Goal: Task Accomplishment & Management: Manage account settings

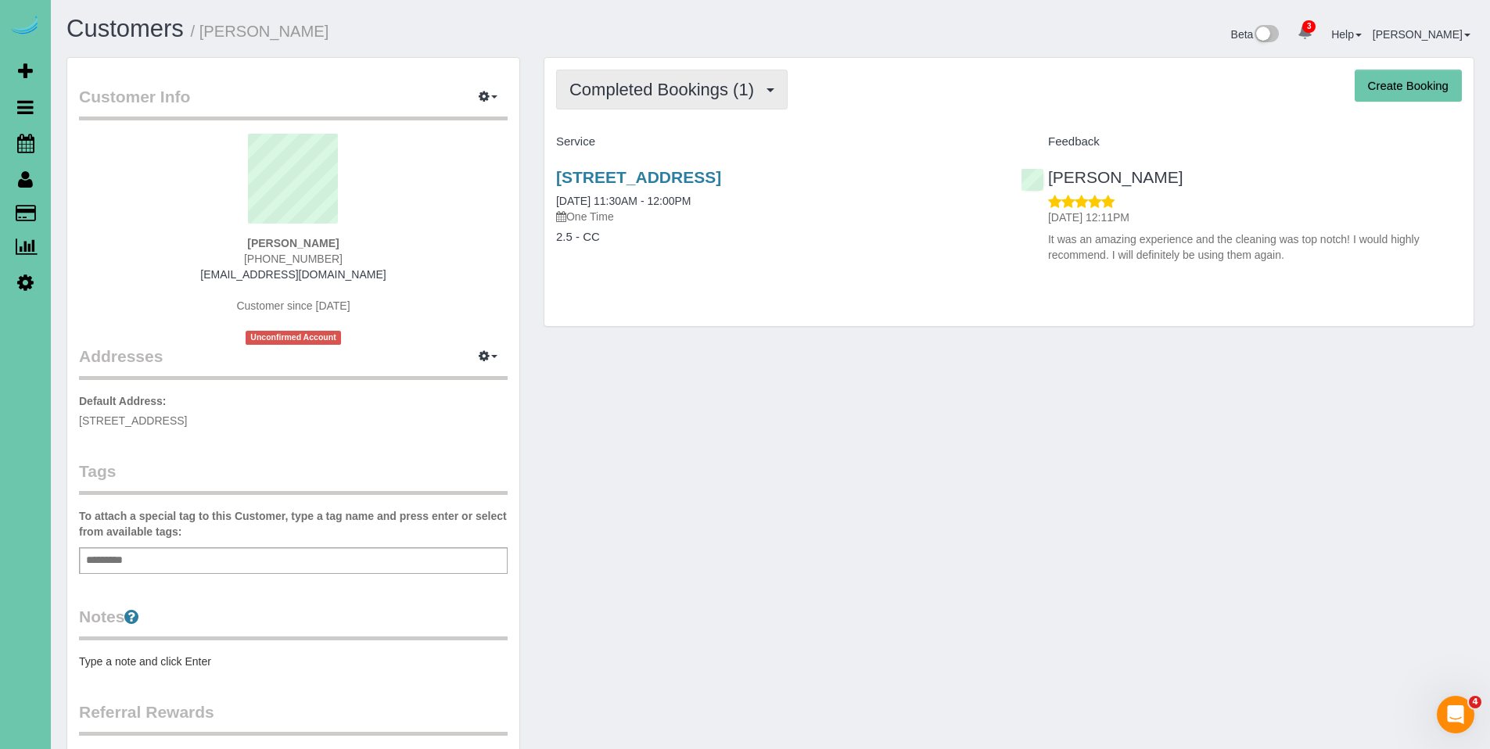
click at [631, 92] on span "Completed Bookings (1)" at bounding box center [666, 90] width 192 height 20
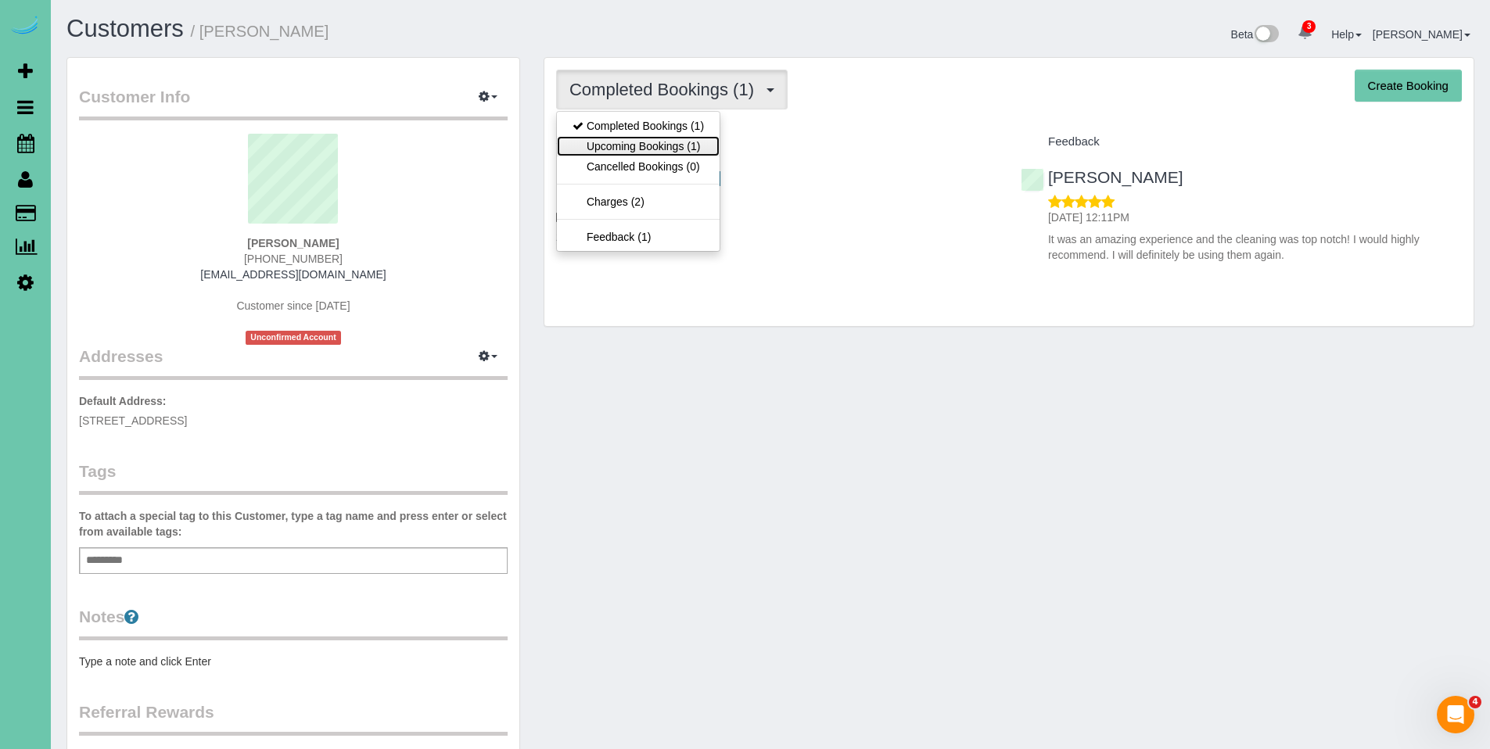
click at [625, 153] on link "Upcoming Bookings (1)" at bounding box center [638, 146] width 163 height 20
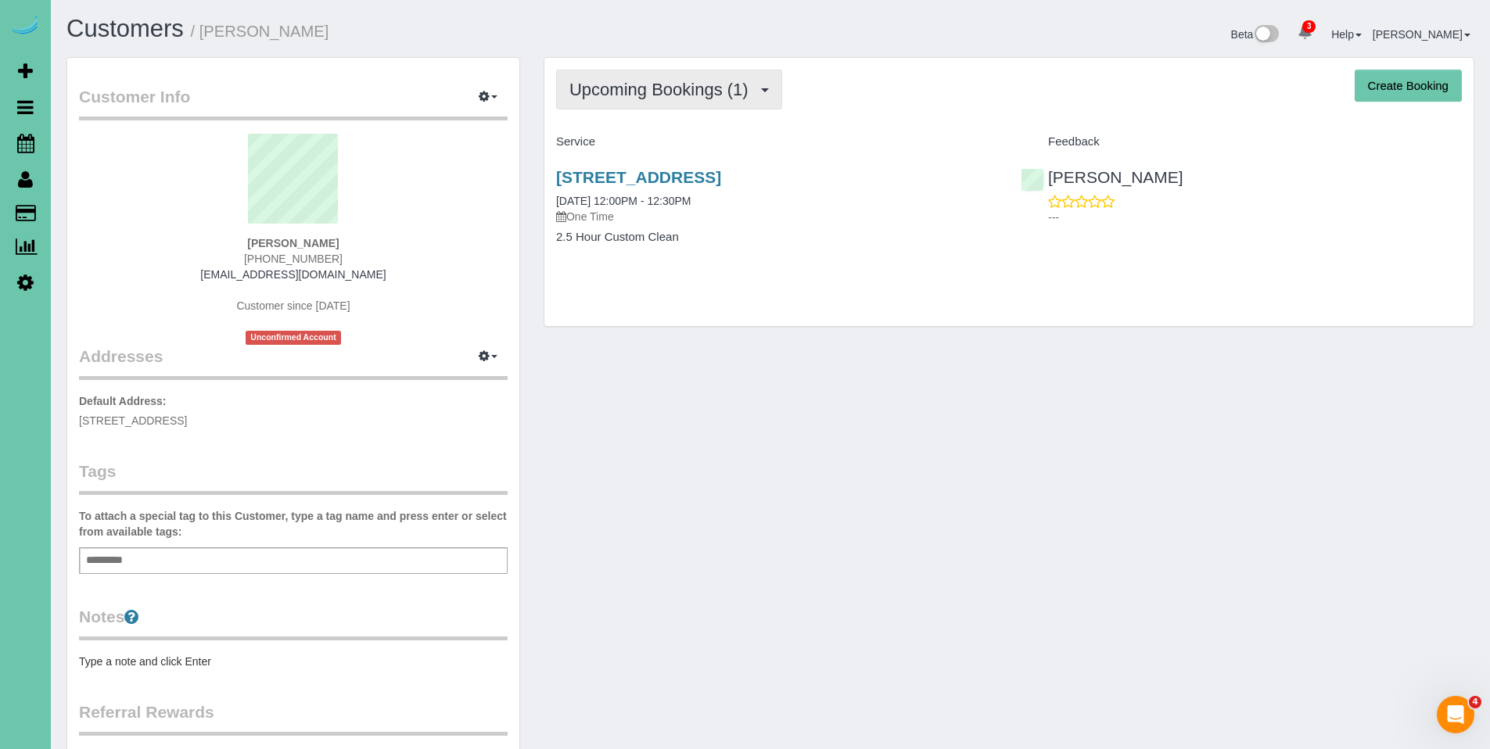
click at [647, 88] on span "Upcoming Bookings (1)" at bounding box center [663, 90] width 187 height 20
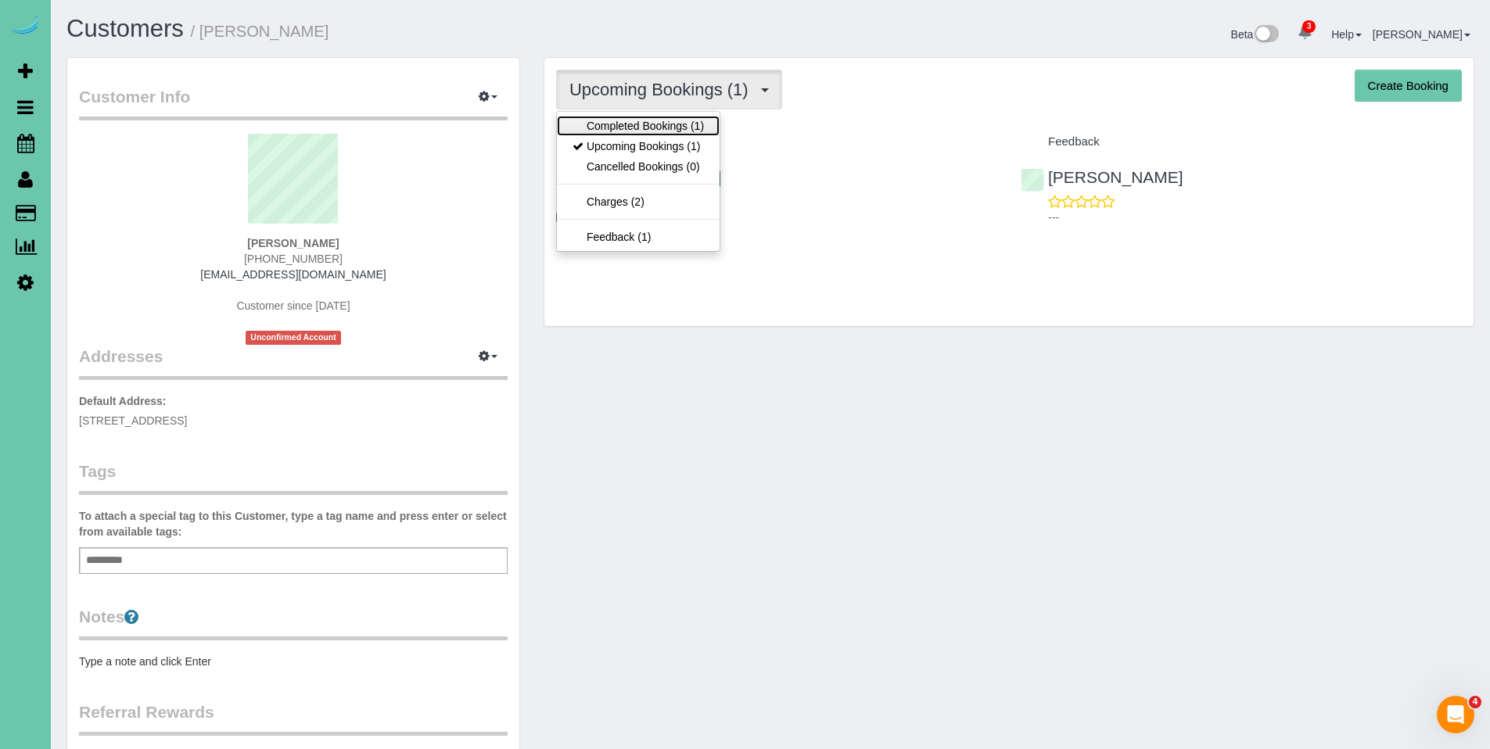
click at [642, 128] on link "Completed Bookings (1)" at bounding box center [638, 126] width 163 height 20
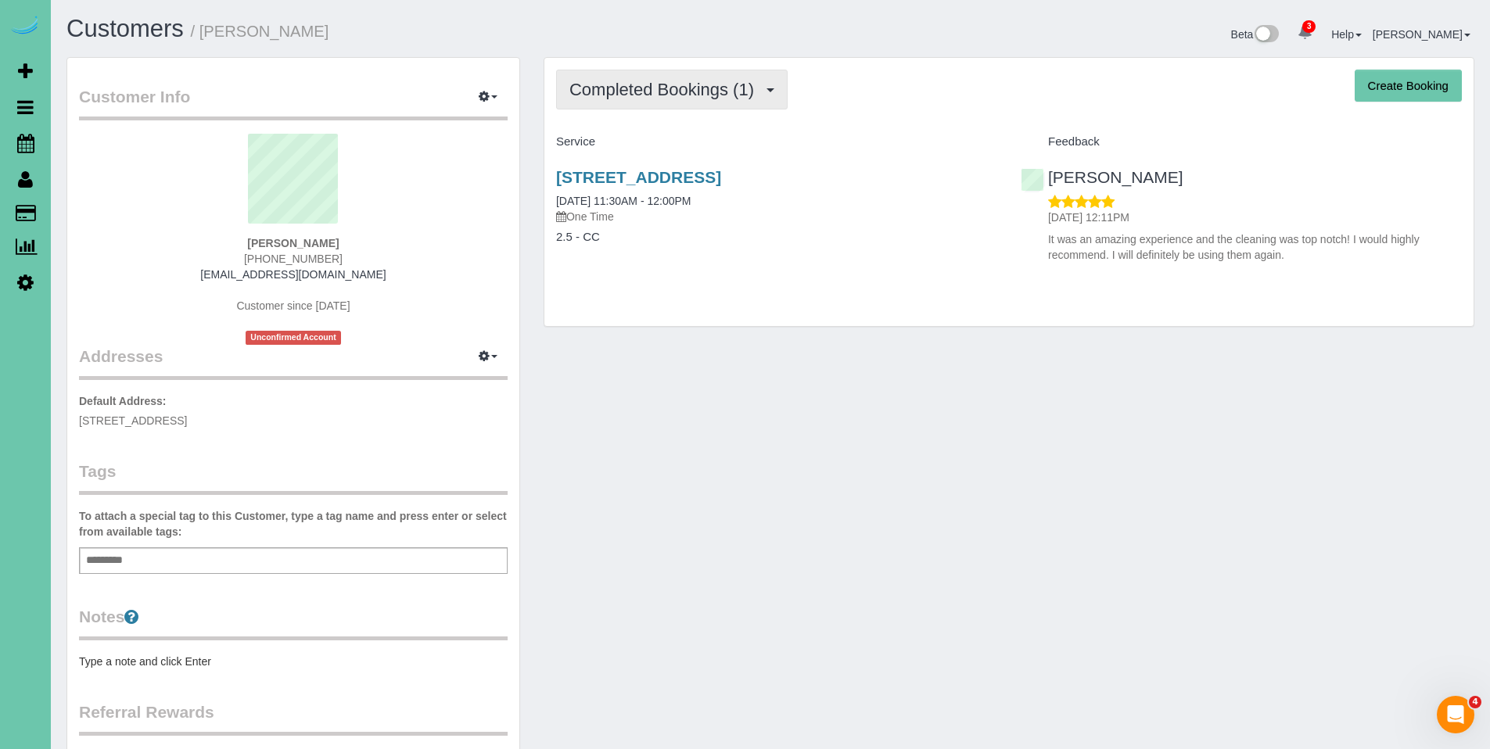
click at [660, 97] on span "Completed Bookings (1)" at bounding box center [666, 90] width 192 height 20
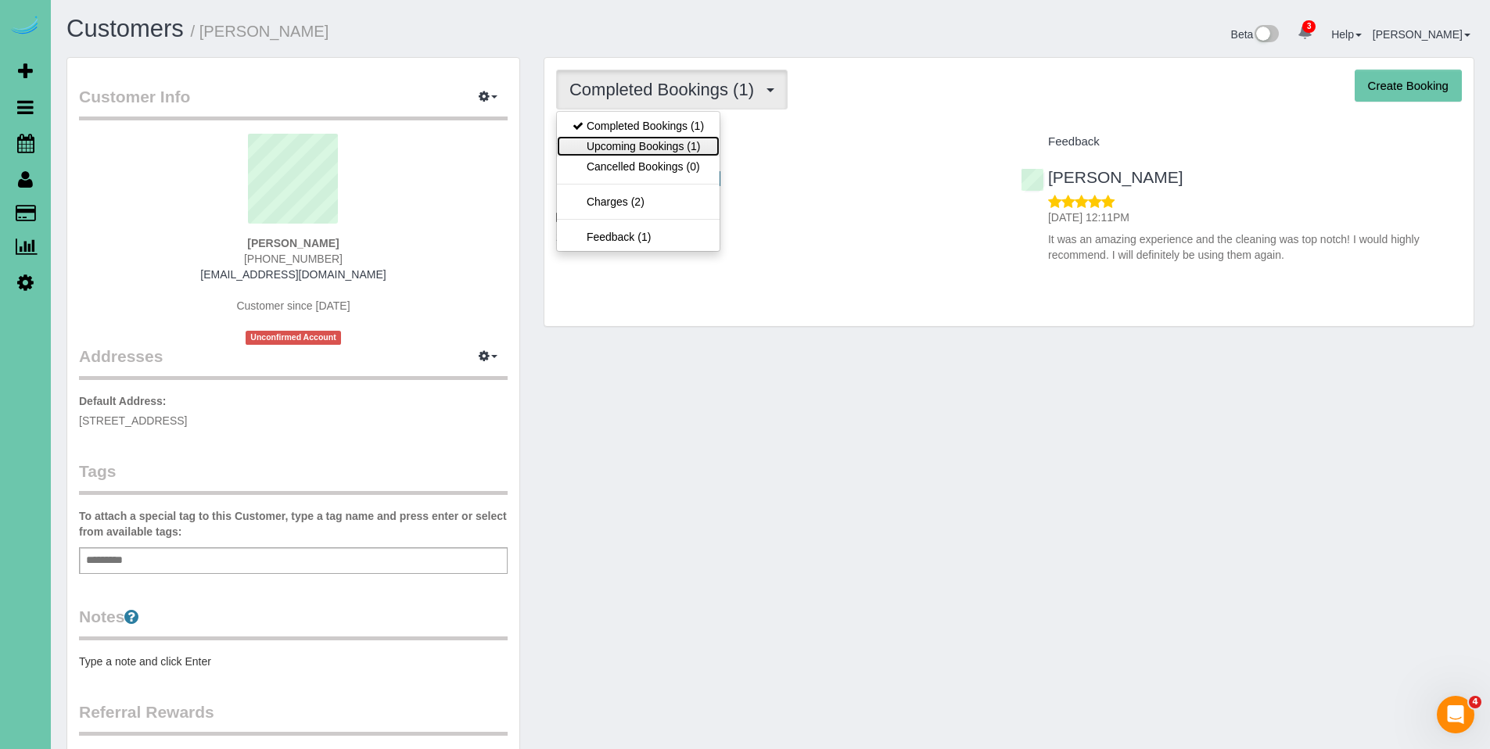
click at [661, 144] on link "Upcoming Bookings (1)" at bounding box center [638, 146] width 163 height 20
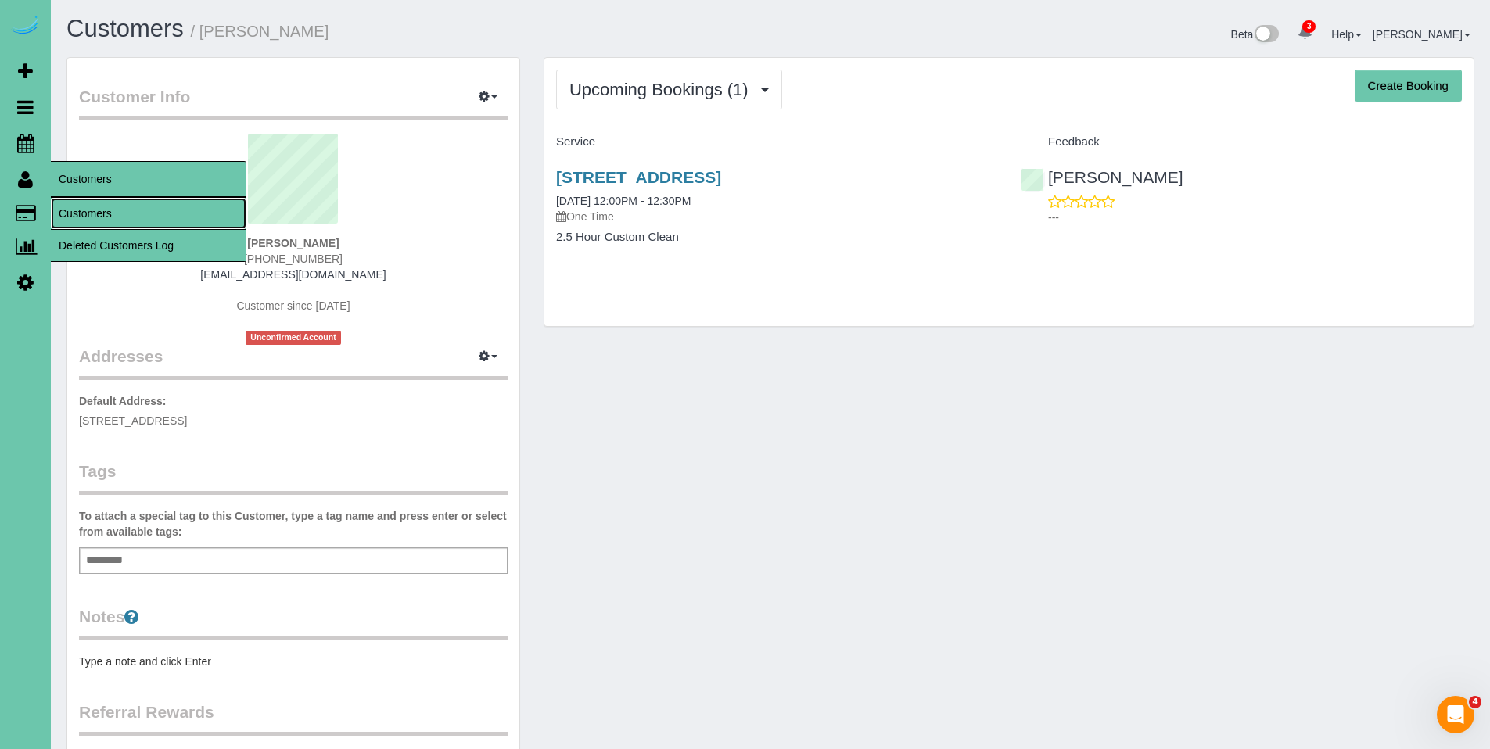
click at [112, 208] on link "Customers" at bounding box center [149, 213] width 196 height 31
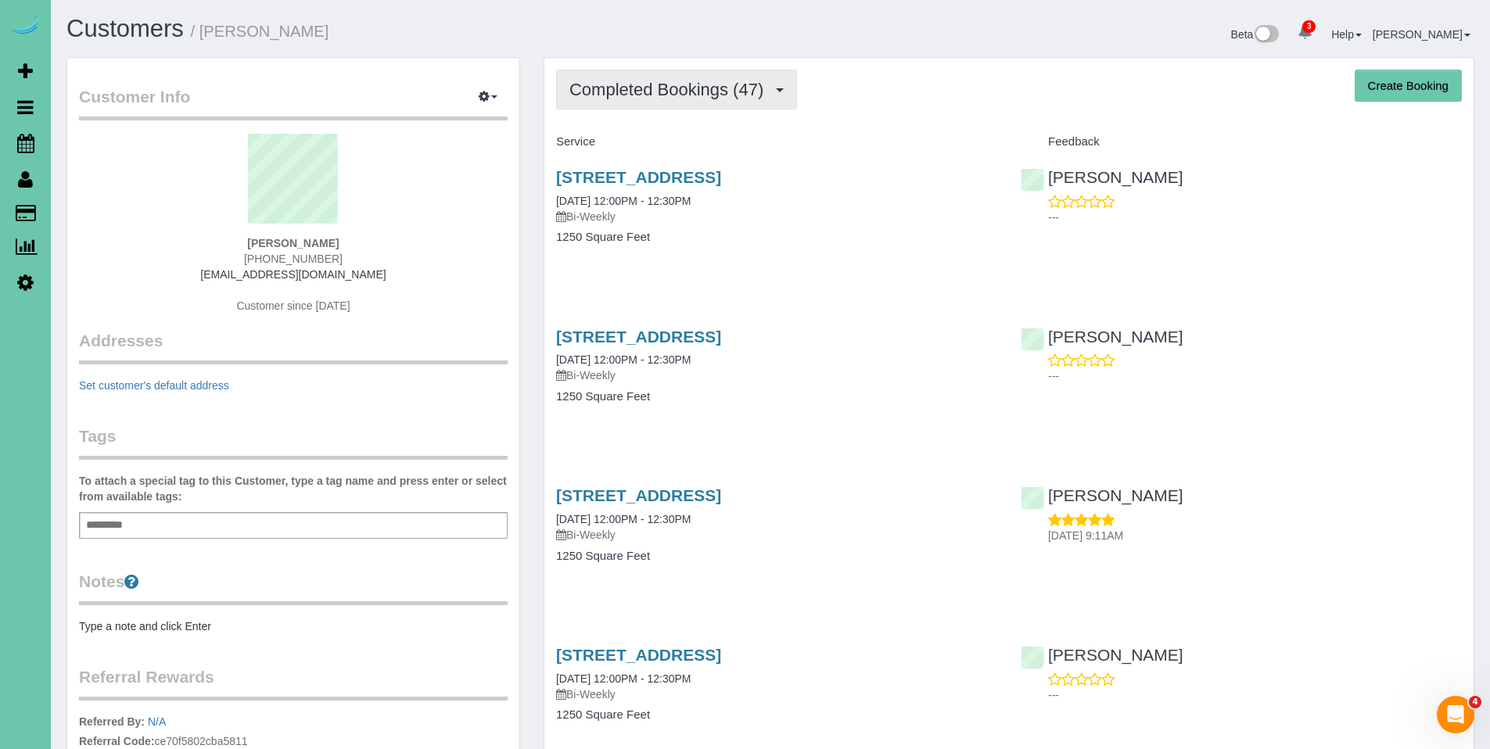
click at [580, 96] on span "Completed Bookings (47)" at bounding box center [671, 90] width 202 height 20
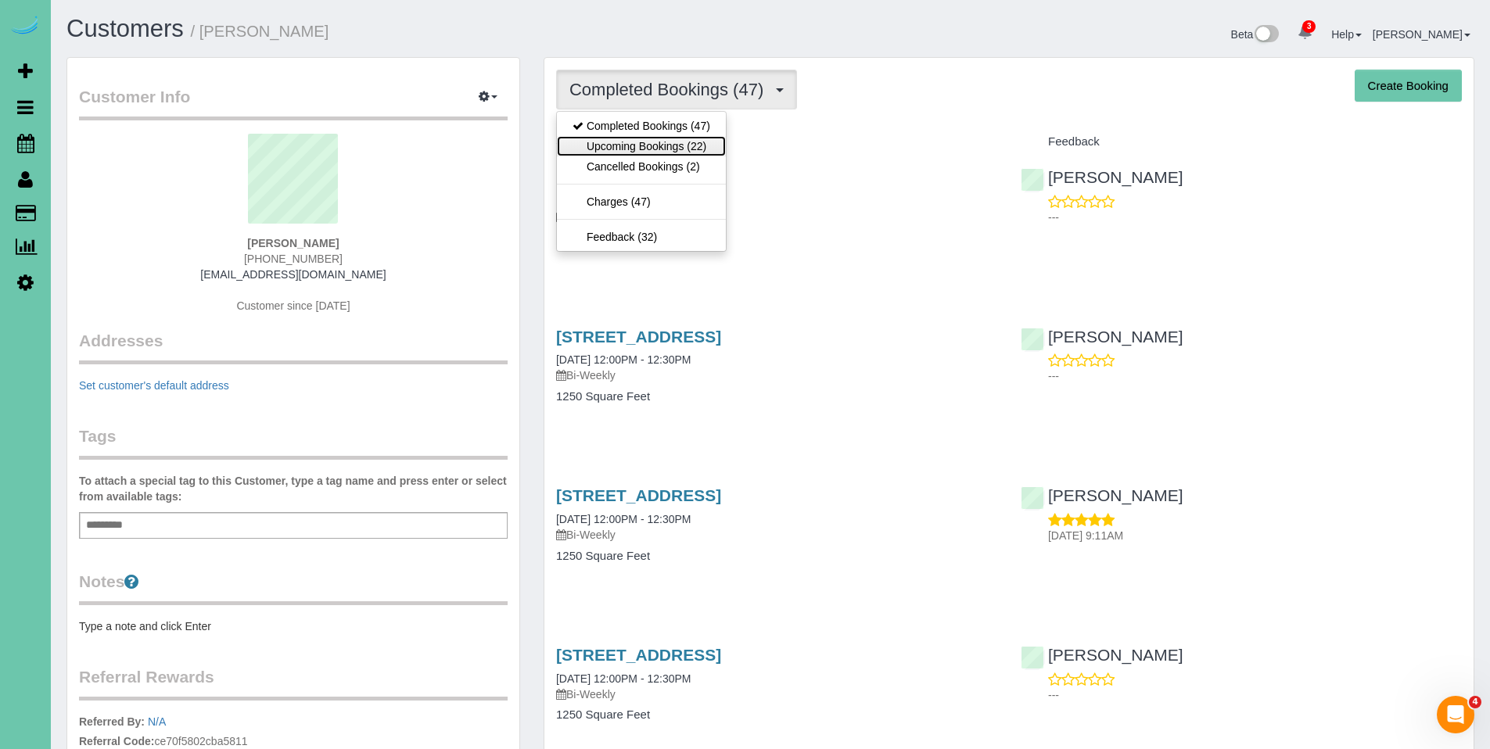
click at [656, 142] on link "Upcoming Bookings (22)" at bounding box center [641, 146] width 169 height 20
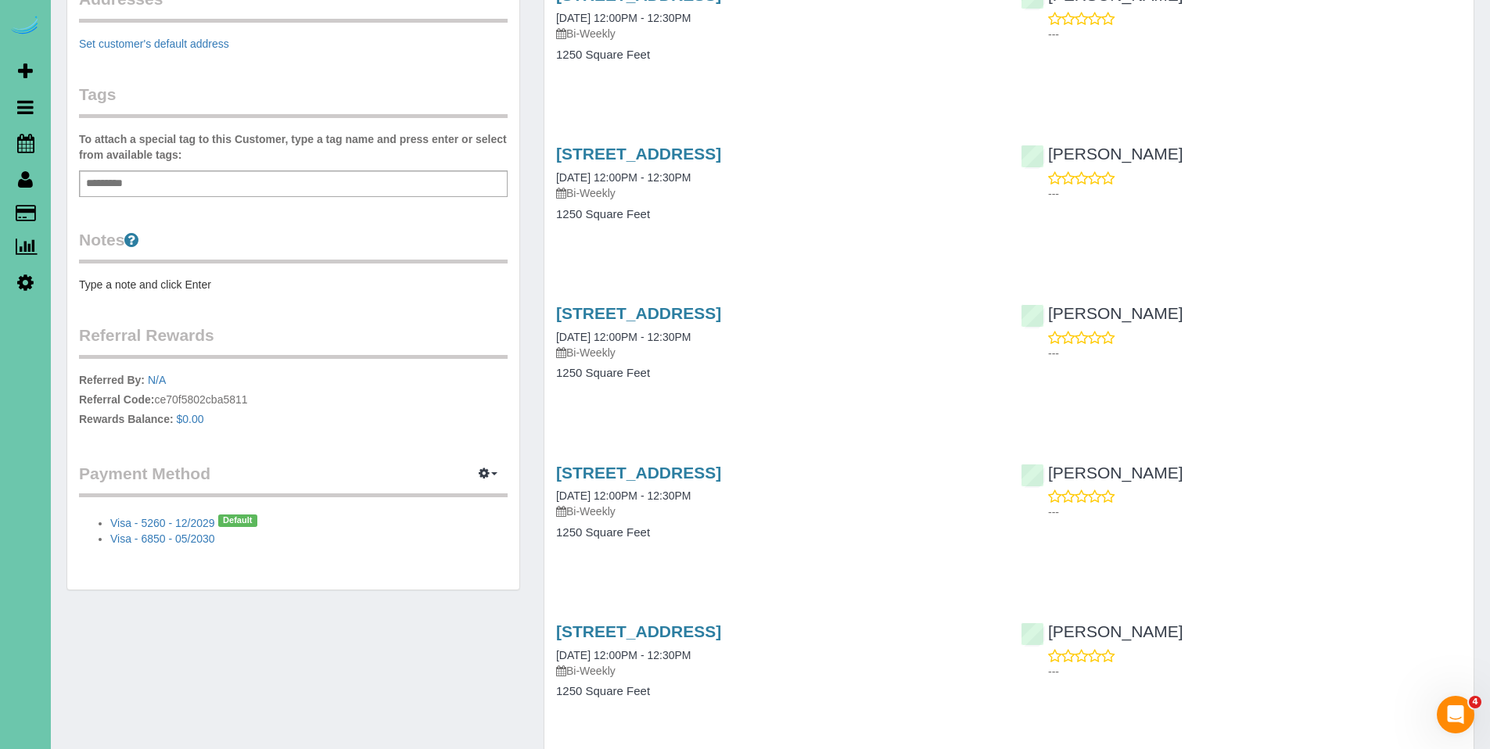
scroll to position [345, 0]
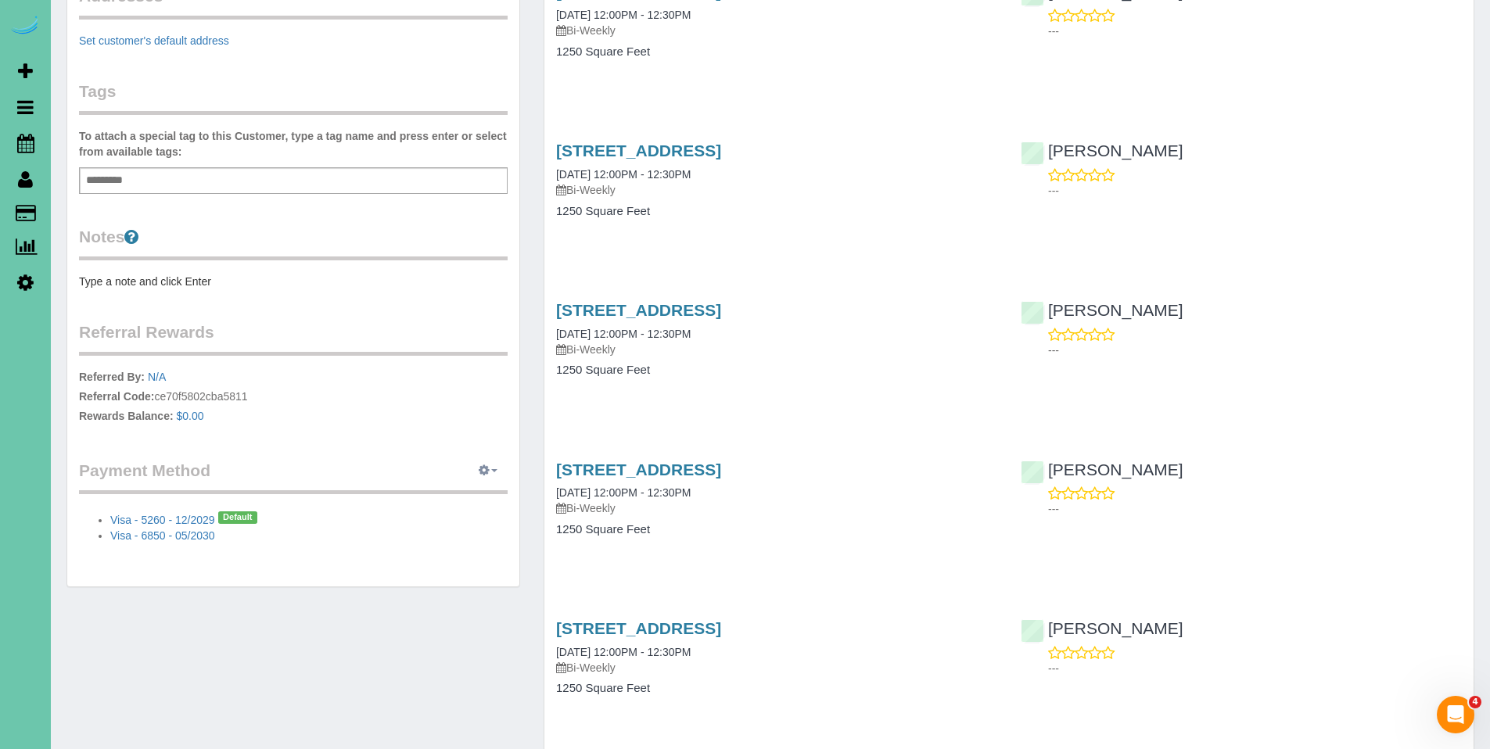
click at [491, 470] on span "button" at bounding box center [494, 470] width 6 height 3
click at [473, 523] on link "Add Credit/Debit Card" at bounding box center [434, 520] width 146 height 20
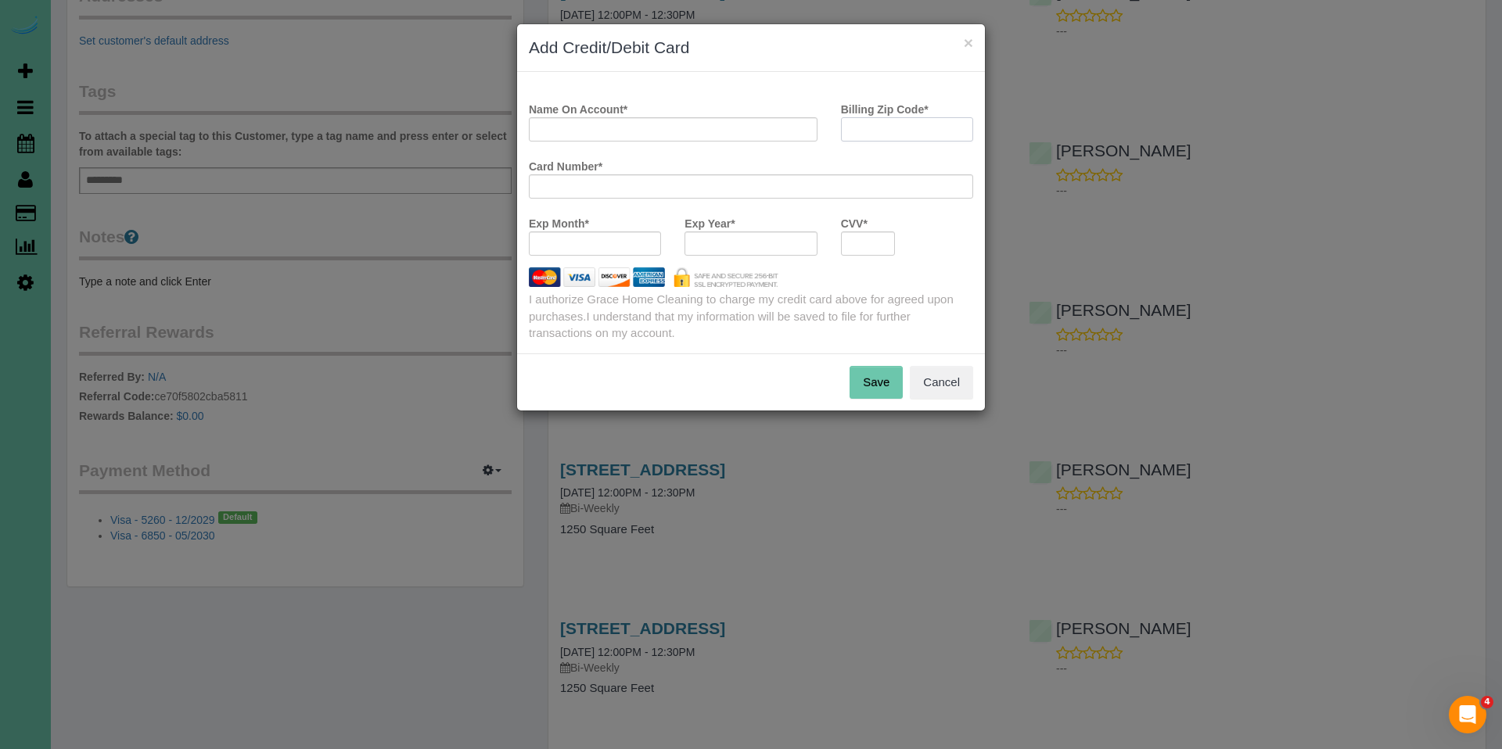
click at [907, 136] on input "Billing Zip Code *" at bounding box center [907, 129] width 132 height 24
type input "68130"
click at [704, 133] on input "Name On Account *" at bounding box center [673, 129] width 289 height 24
type input "Karen M Callahan"
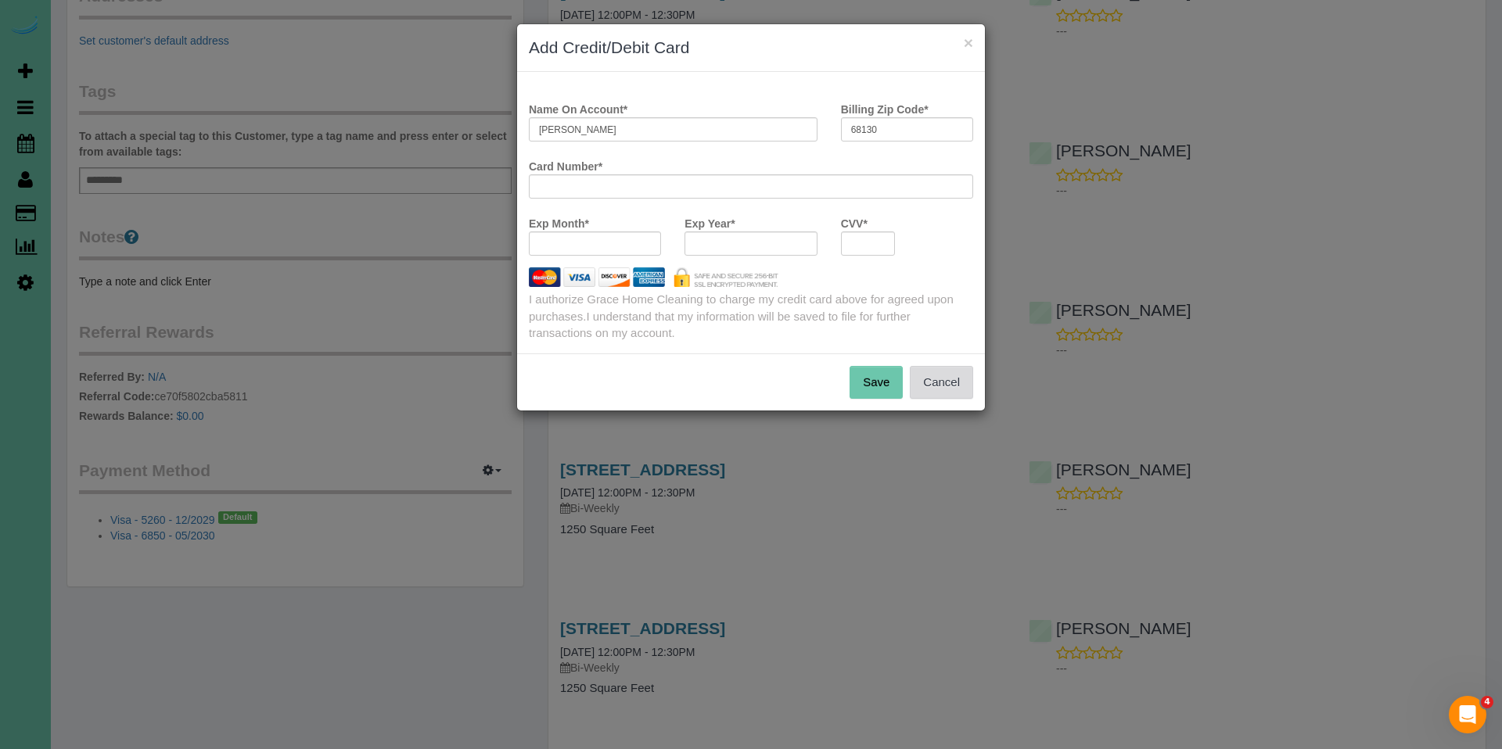
click at [946, 390] on button "Cancel" at bounding box center [941, 382] width 63 height 33
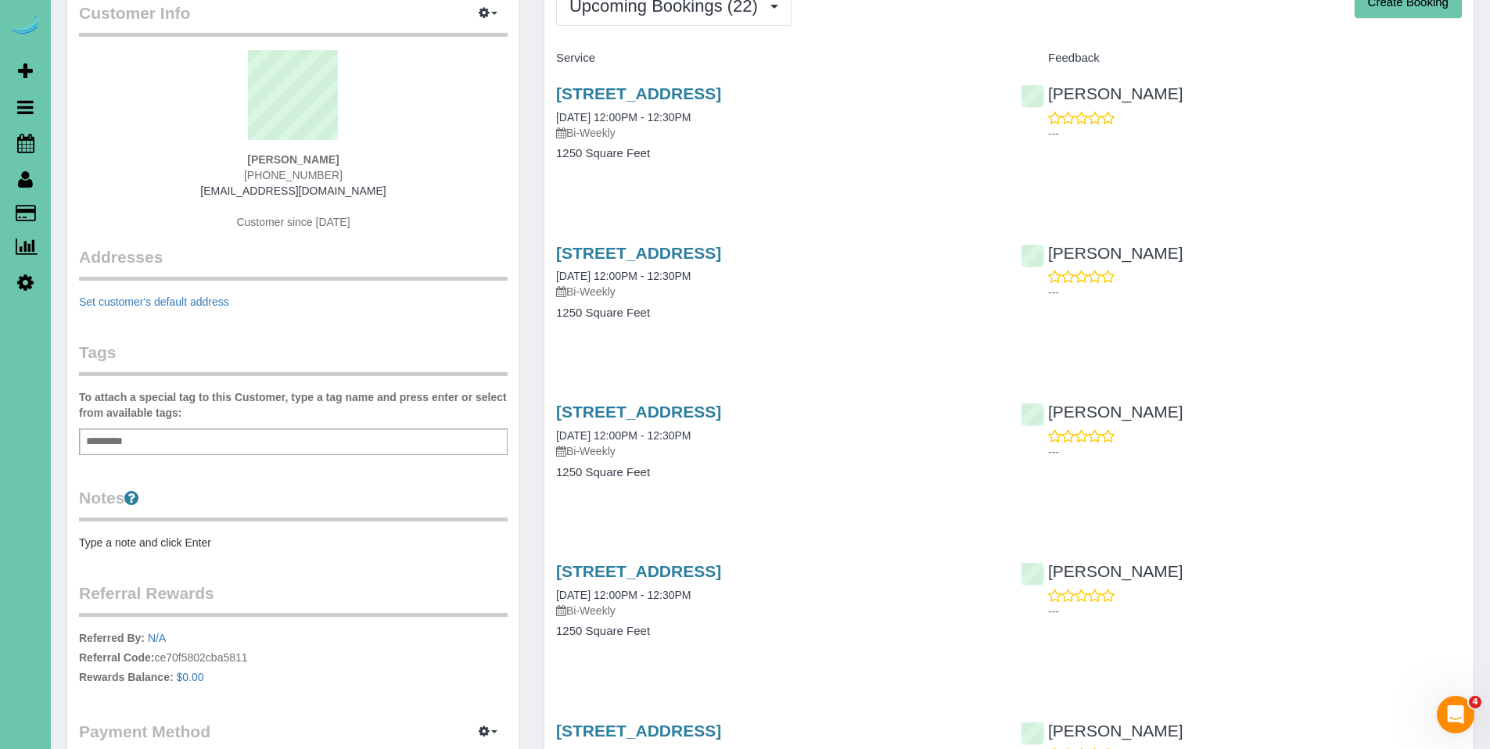
scroll to position [83, 0]
drag, startPoint x: 350, startPoint y: 158, endPoint x: 231, endPoint y: 165, distance: 119.1
click at [231, 165] on div "Marty Callaghan 402-740-5618 callaghan_64@hotmail.com Customer since 2023" at bounding box center [293, 149] width 429 height 196
copy strong "Marty Callaghan"
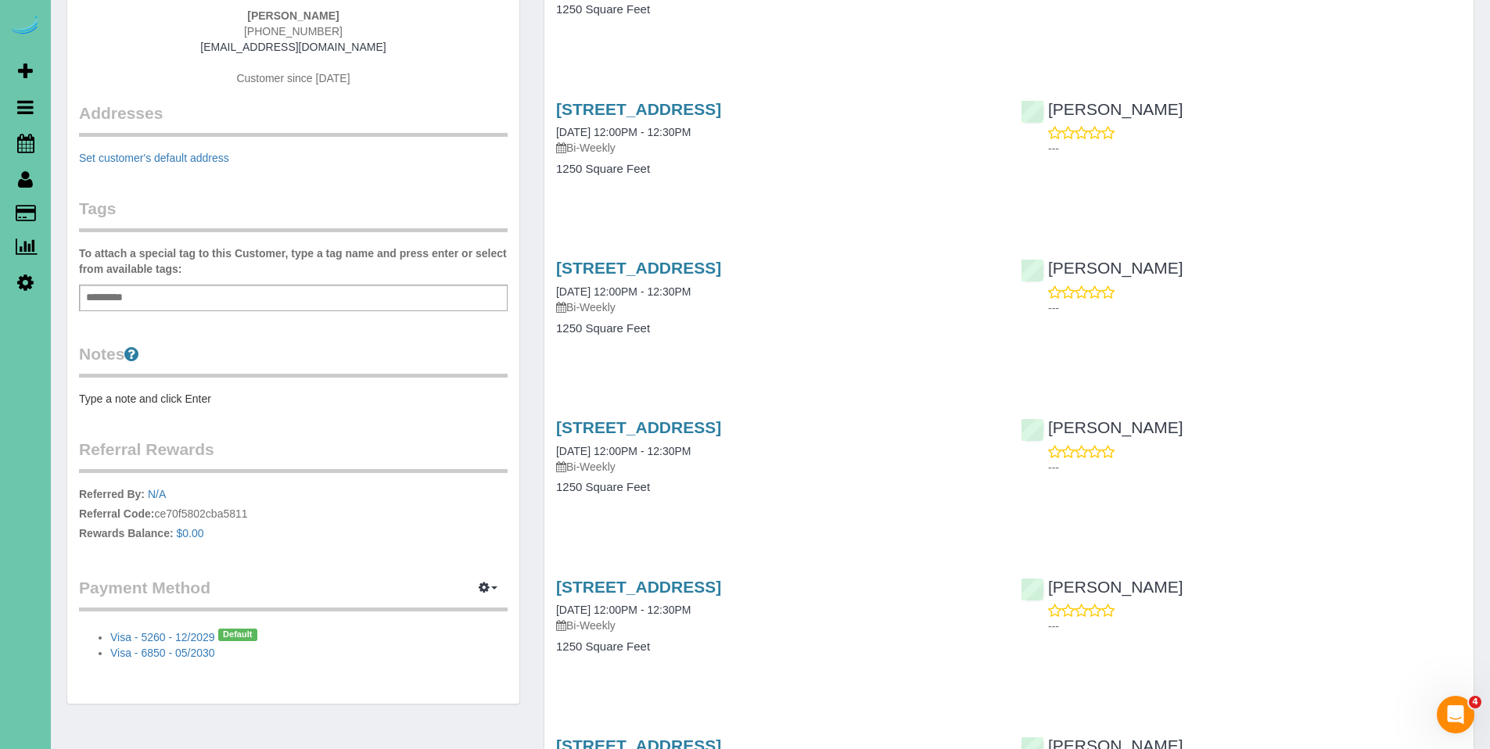
scroll to position [312, 0]
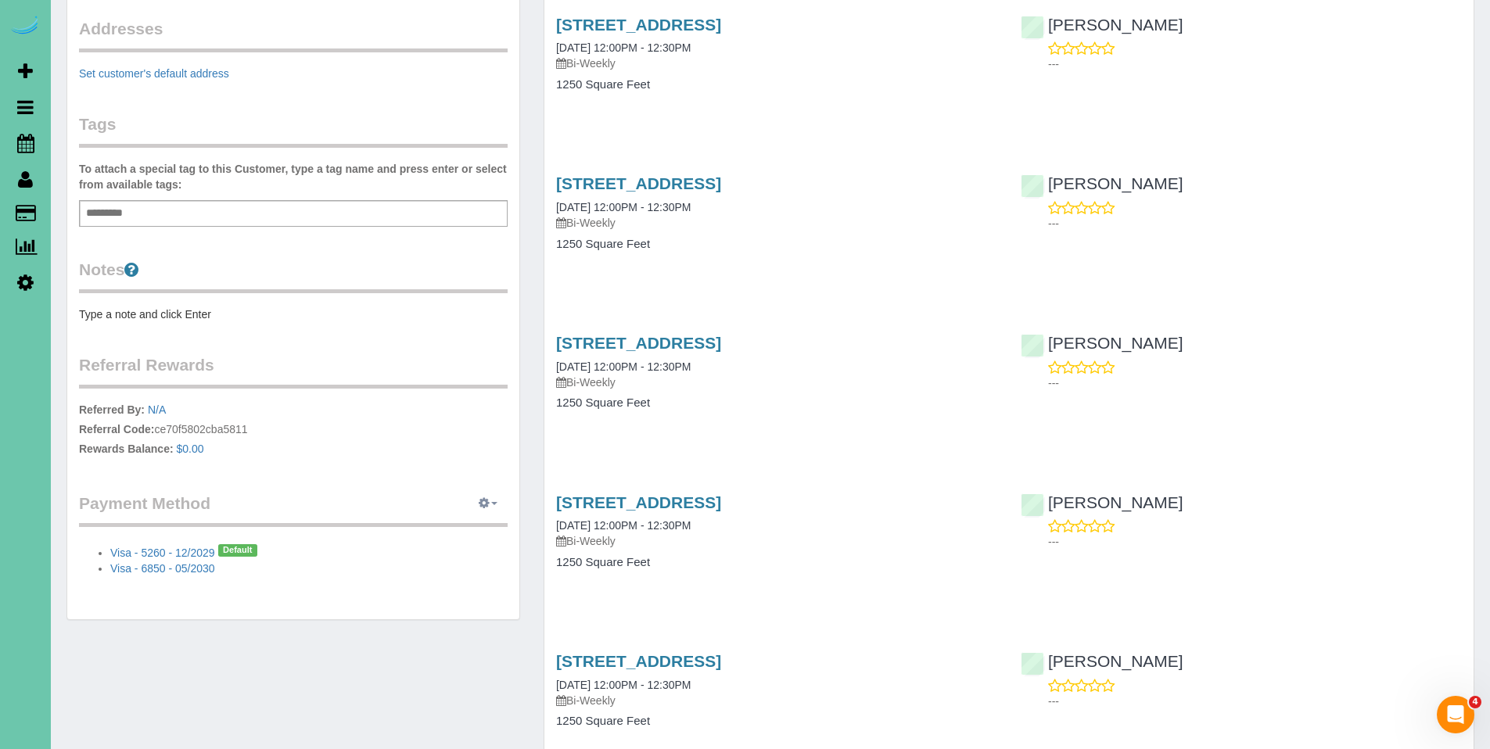
click at [484, 498] on icon "button" at bounding box center [484, 502] width 11 height 9
click at [464, 548] on link "Add Credit/Debit Card" at bounding box center [434, 553] width 146 height 20
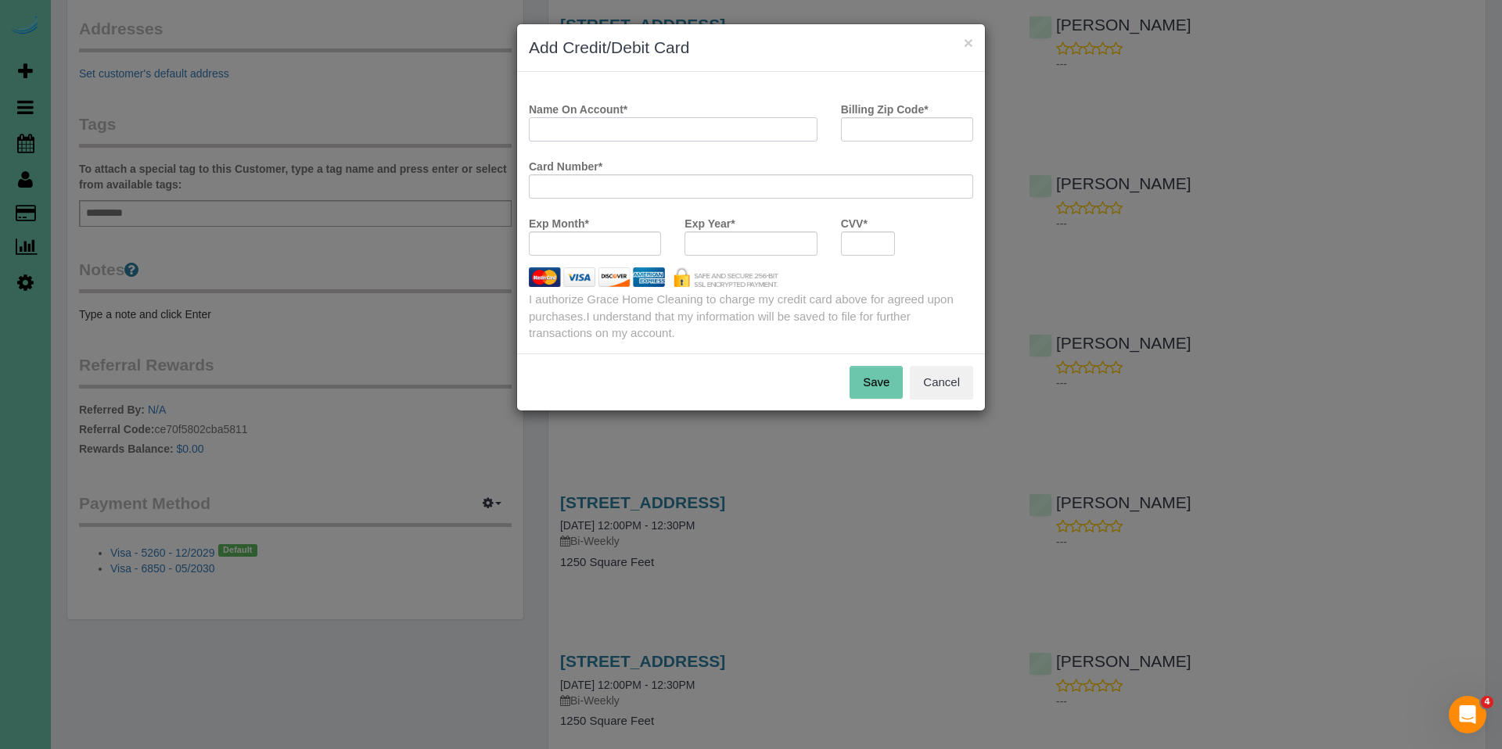
click at [669, 133] on input "Name On Account *" at bounding box center [673, 129] width 289 height 24
paste input "Marty Callaghan"
drag, startPoint x: 566, startPoint y: 130, endPoint x: 534, endPoint y: 129, distance: 32.1
click at [534, 129] on input "Marty Callaghan" at bounding box center [673, 129] width 289 height 24
type input "Karen M Callaghan"
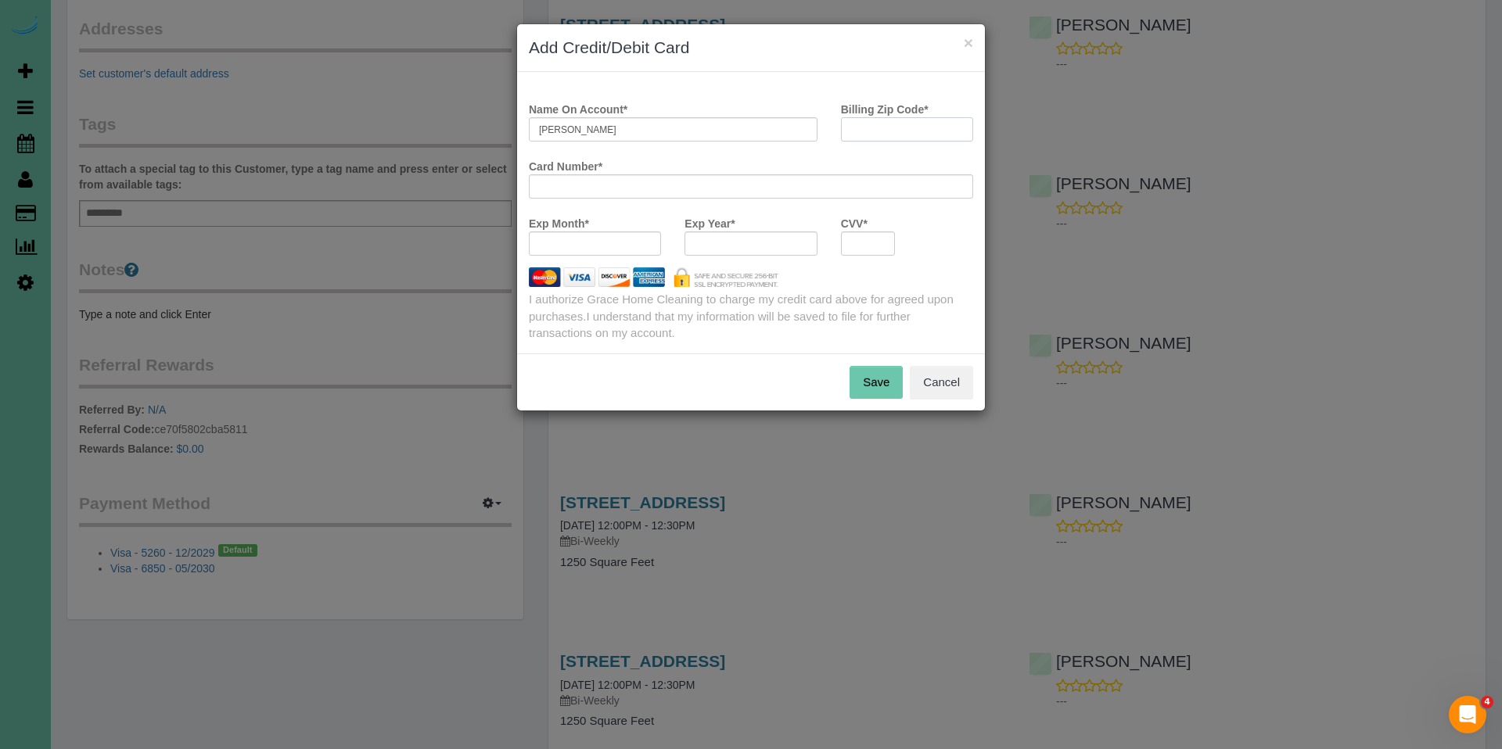
click at [894, 125] on input "Billing Zip Code *" at bounding box center [907, 129] width 132 height 24
type input "68130"
click at [887, 386] on button "Save" at bounding box center [876, 382] width 53 height 33
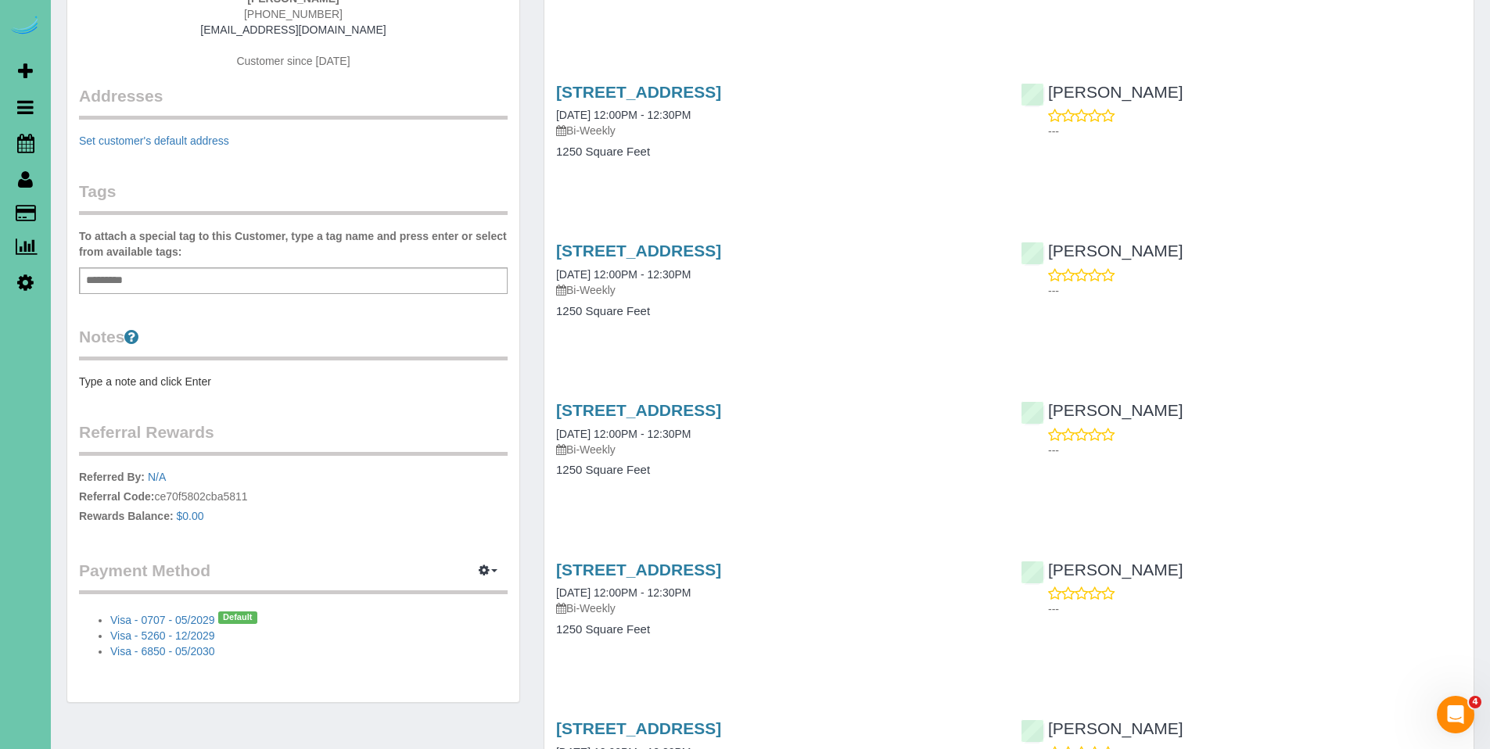
scroll to position [0, 0]
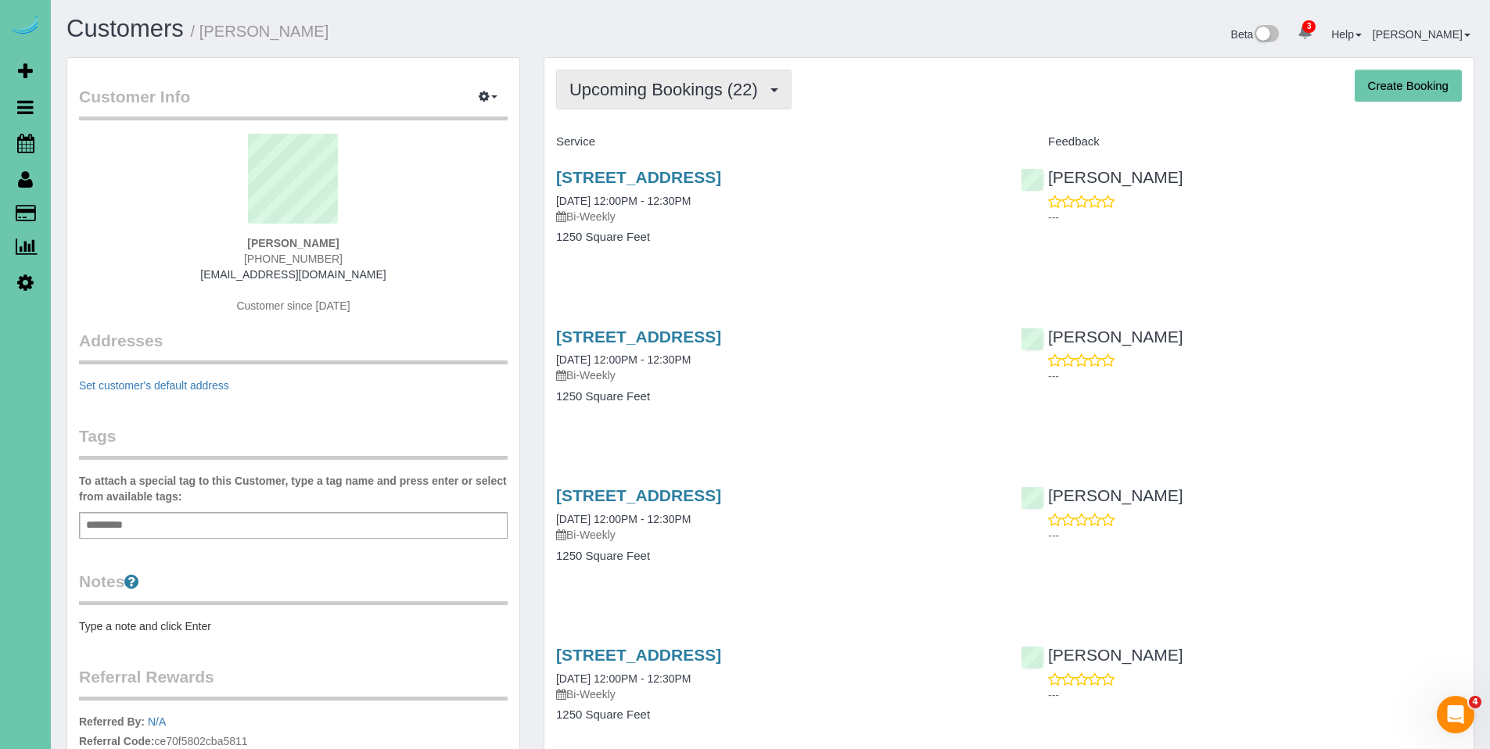
click at [685, 83] on span "Upcoming Bookings (22)" at bounding box center [668, 90] width 196 height 20
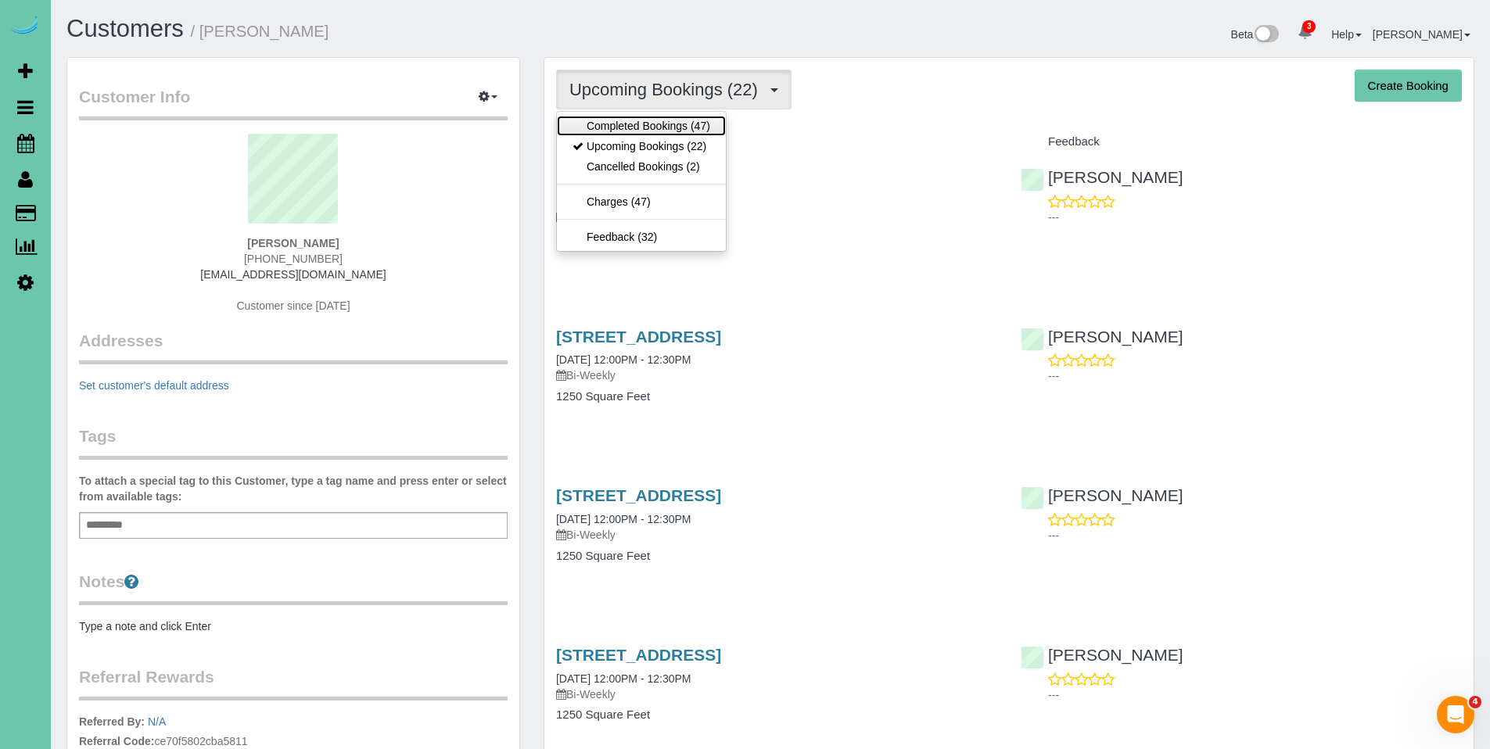
click at [656, 128] on link "Completed Bookings (47)" at bounding box center [641, 126] width 169 height 20
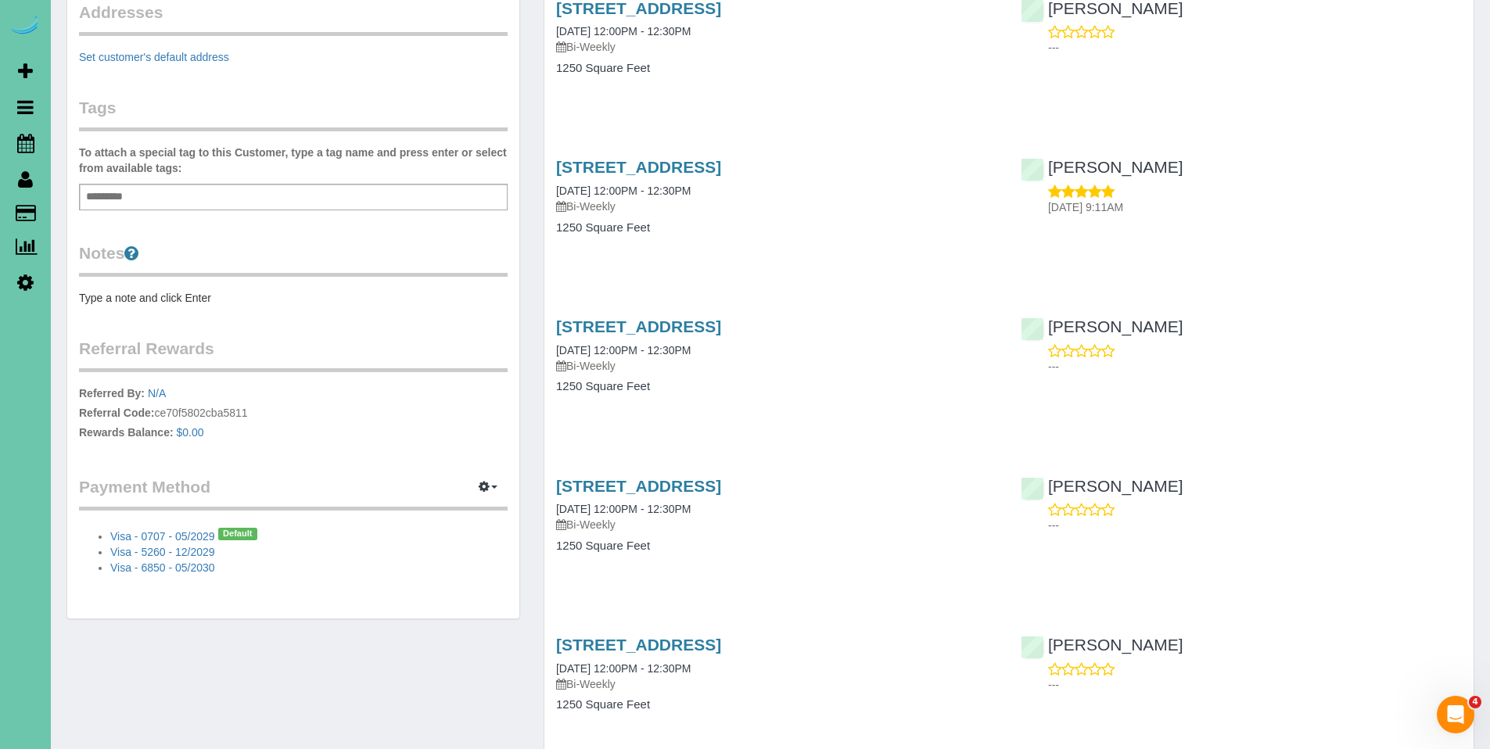
scroll to position [23, 0]
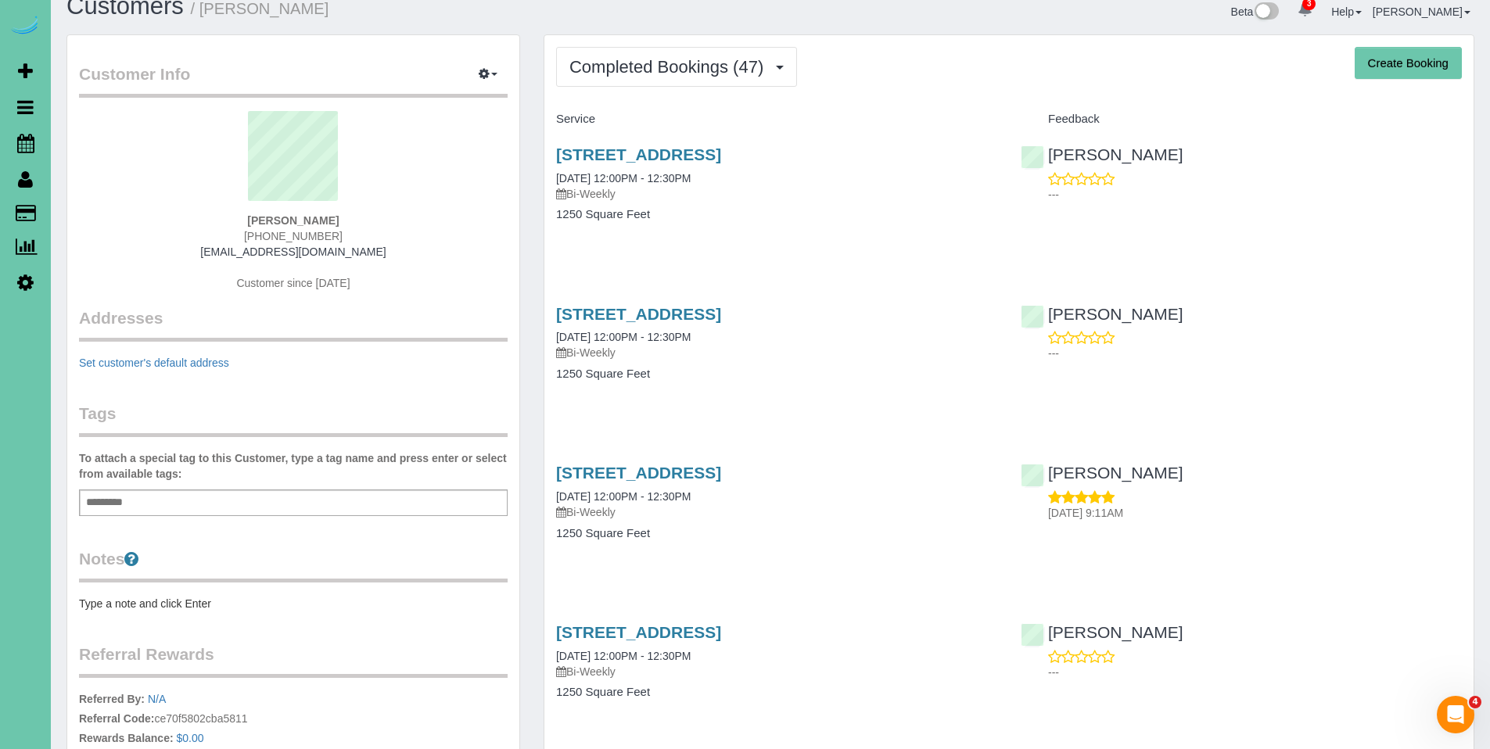
click at [921, 118] on h4 "Service" at bounding box center [776, 119] width 441 height 13
click at [490, 77] on button "button" at bounding box center [488, 75] width 39 height 24
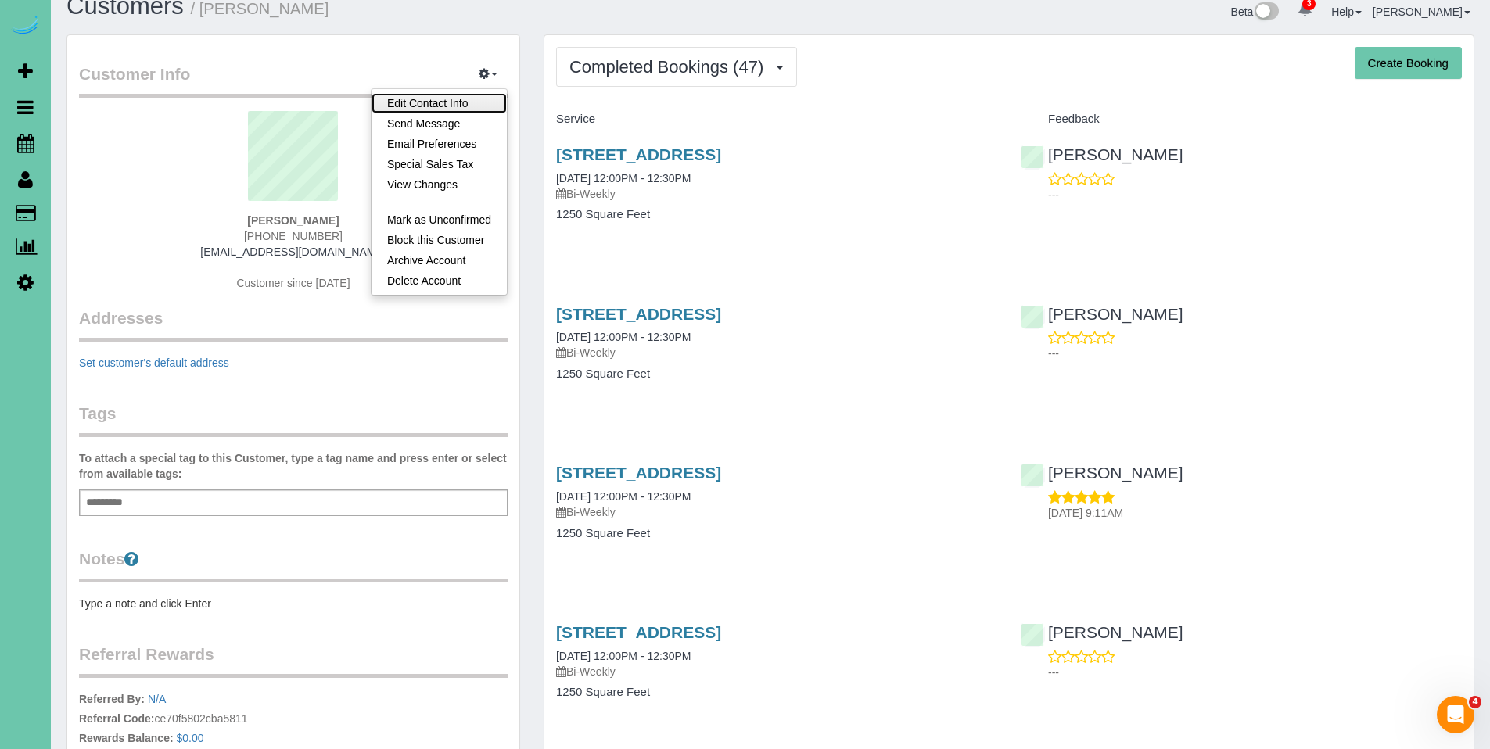
click at [453, 98] on link "Edit Contact Info" at bounding box center [439, 103] width 135 height 20
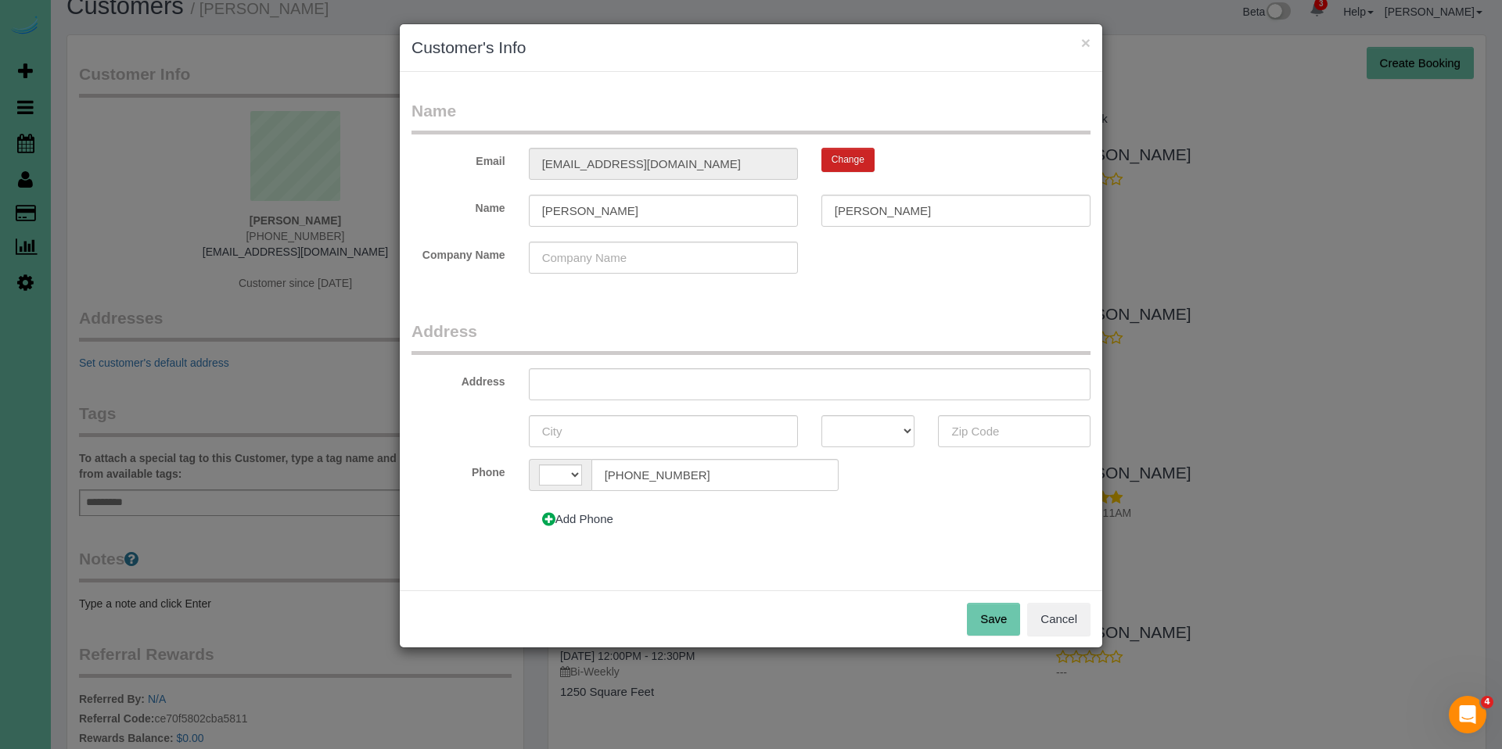
select select "string:US"
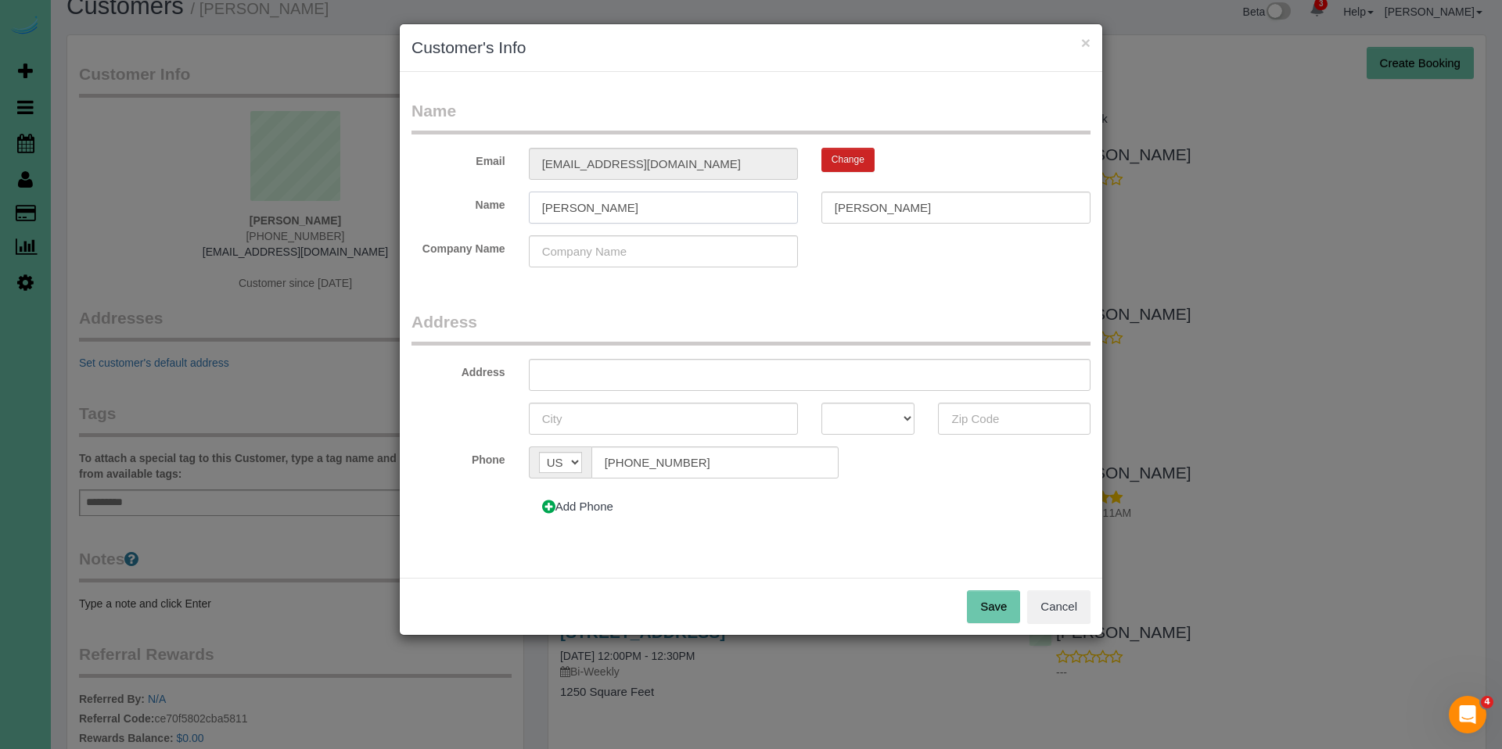
click at [613, 211] on input "Marty" at bounding box center [663, 208] width 269 height 32
drag, startPoint x: 620, startPoint y: 211, endPoint x: 506, endPoint y: 200, distance: 114.0
click at [506, 200] on div "Name Marty Callaghan" at bounding box center [751, 208] width 703 height 32
type input "Karen"
click at [487, 165] on div "Email callaghan_64@hotmail.com Change" at bounding box center [751, 164] width 703 height 32
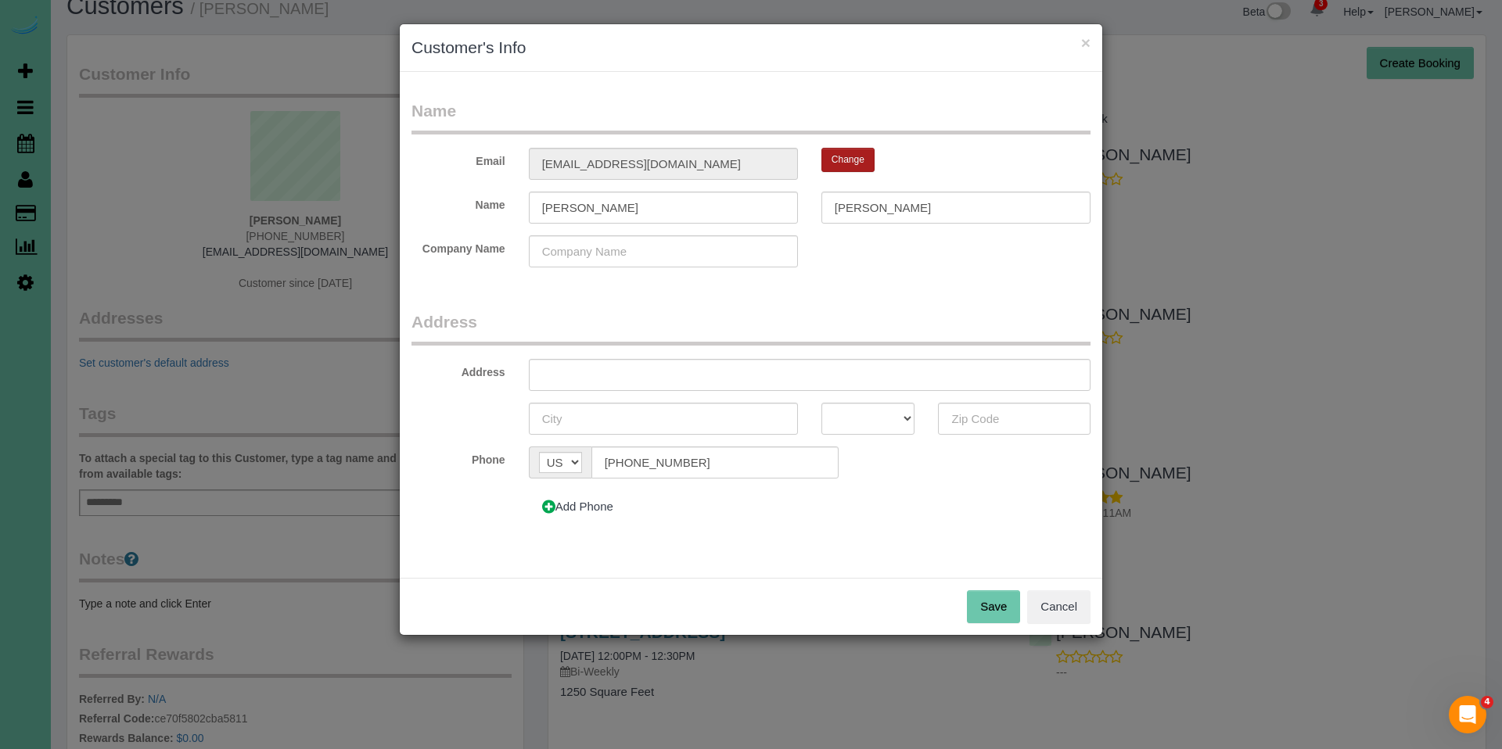
click at [857, 160] on button "Change" at bounding box center [847, 160] width 53 height 24
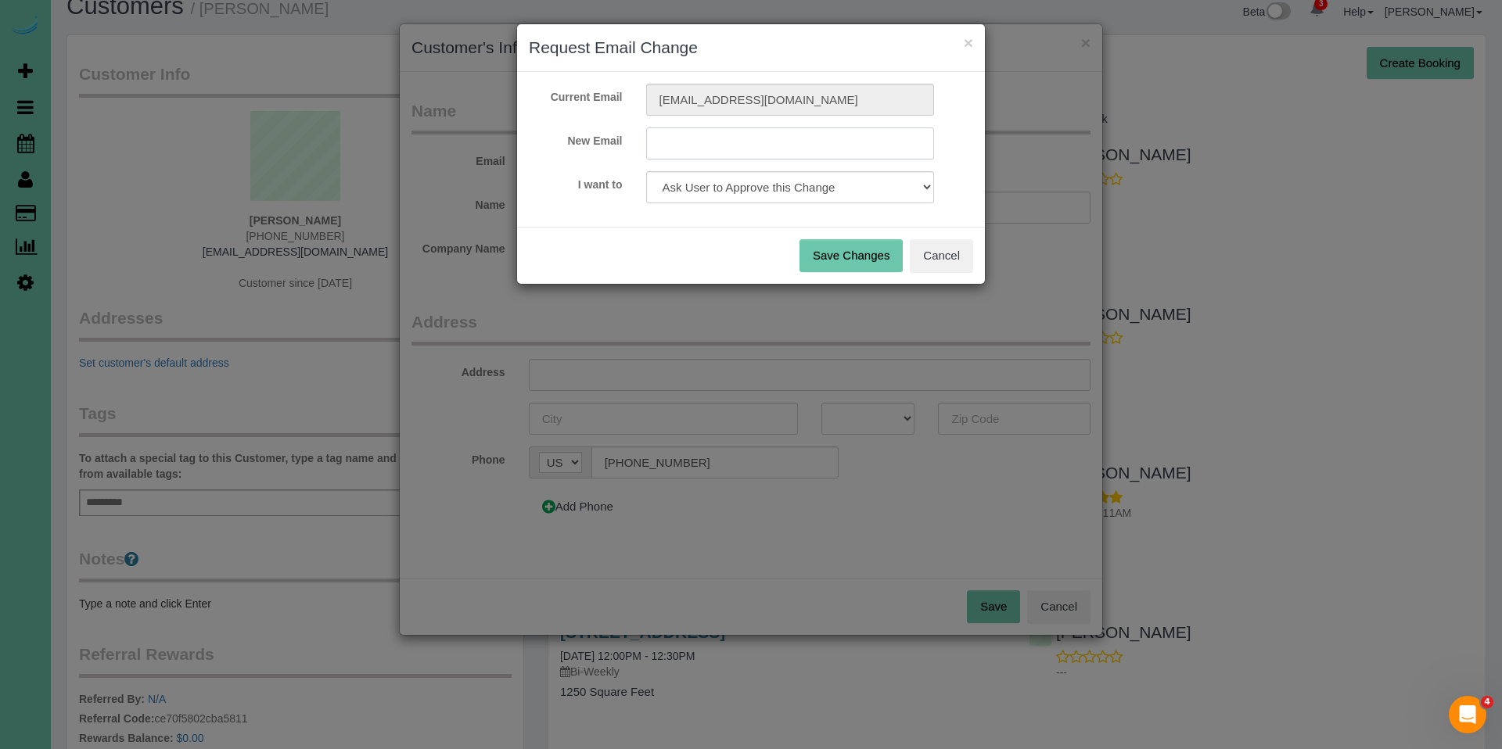
click at [759, 142] on input "text" at bounding box center [790, 144] width 289 height 32
type input "claybasket@cox.net"
click at [918, 184] on select "Ask User to Approve this Change Change Email and send 'Confirm your Account' em…" at bounding box center [790, 187] width 289 height 32
select select "confirm"
click at [646, 171] on select "Ask User to Approve this Change Change Email and send 'Confirm your Account' em…" at bounding box center [790, 187] width 289 height 32
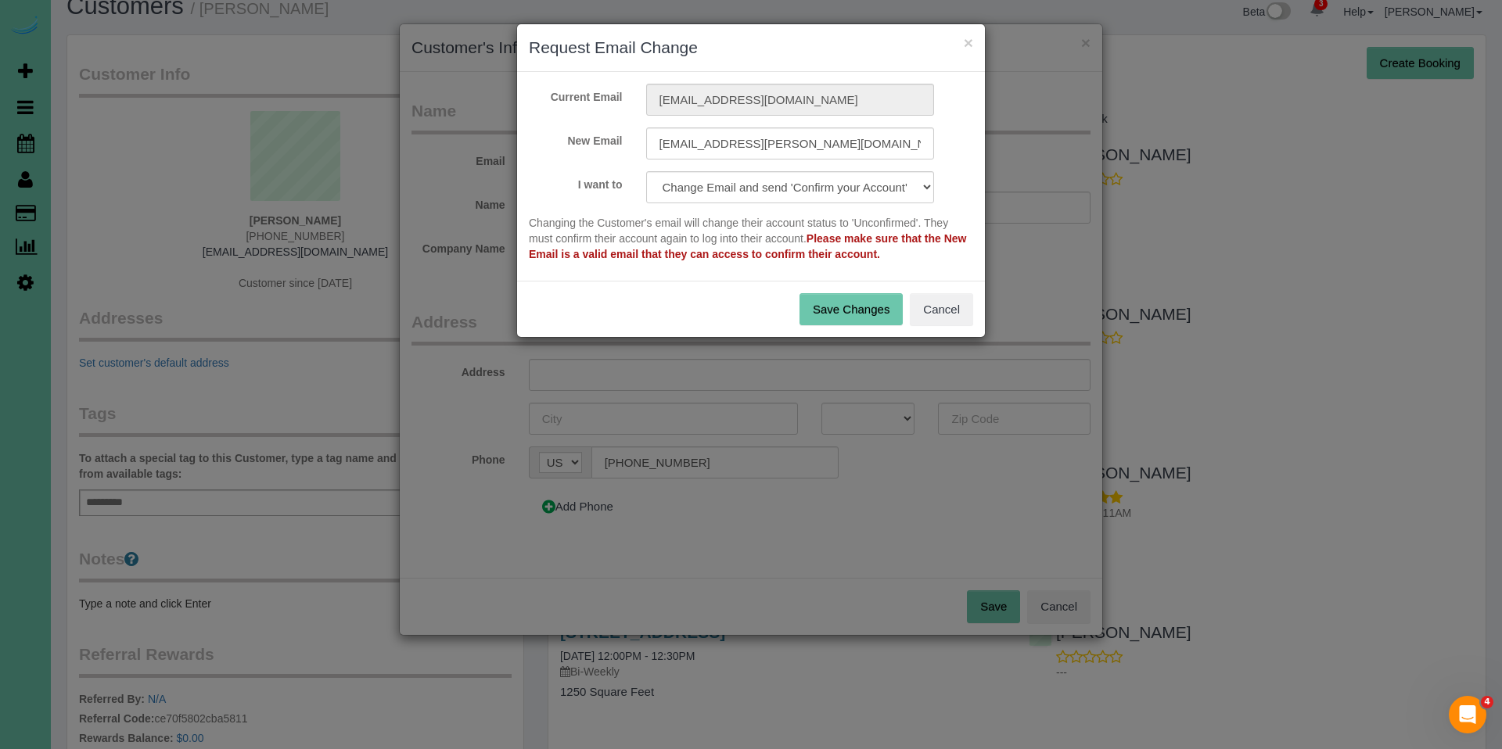
click at [852, 311] on button "Save Changes" at bounding box center [851, 309] width 103 height 33
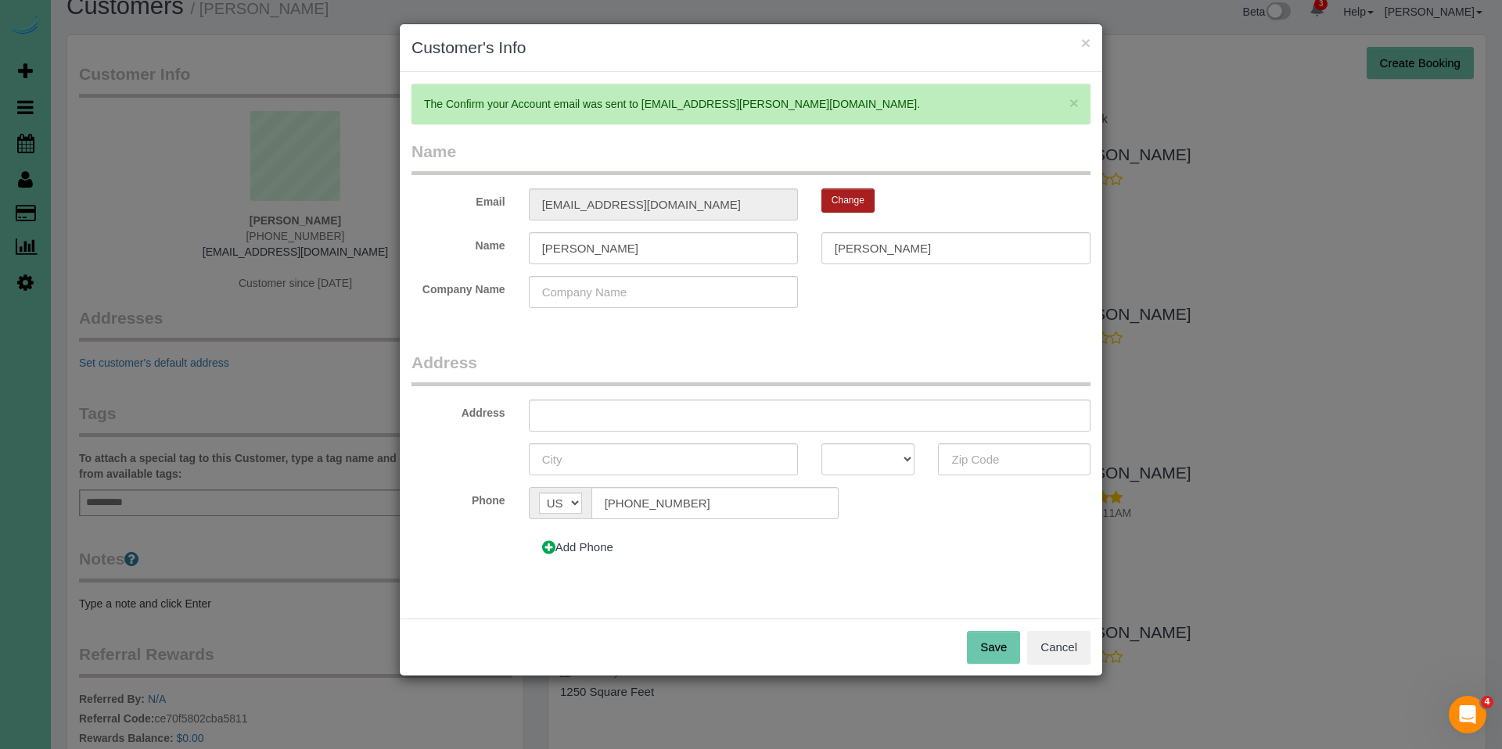
type input "claybasket@cox.net"
type input "Marty"
click at [713, 501] on input "(402) 740-5618" at bounding box center [714, 503] width 247 height 32
drag, startPoint x: 713, startPoint y: 501, endPoint x: 596, endPoint y: 503, distance: 116.6
click at [596, 503] on input "(402) 740-5618" at bounding box center [714, 503] width 247 height 32
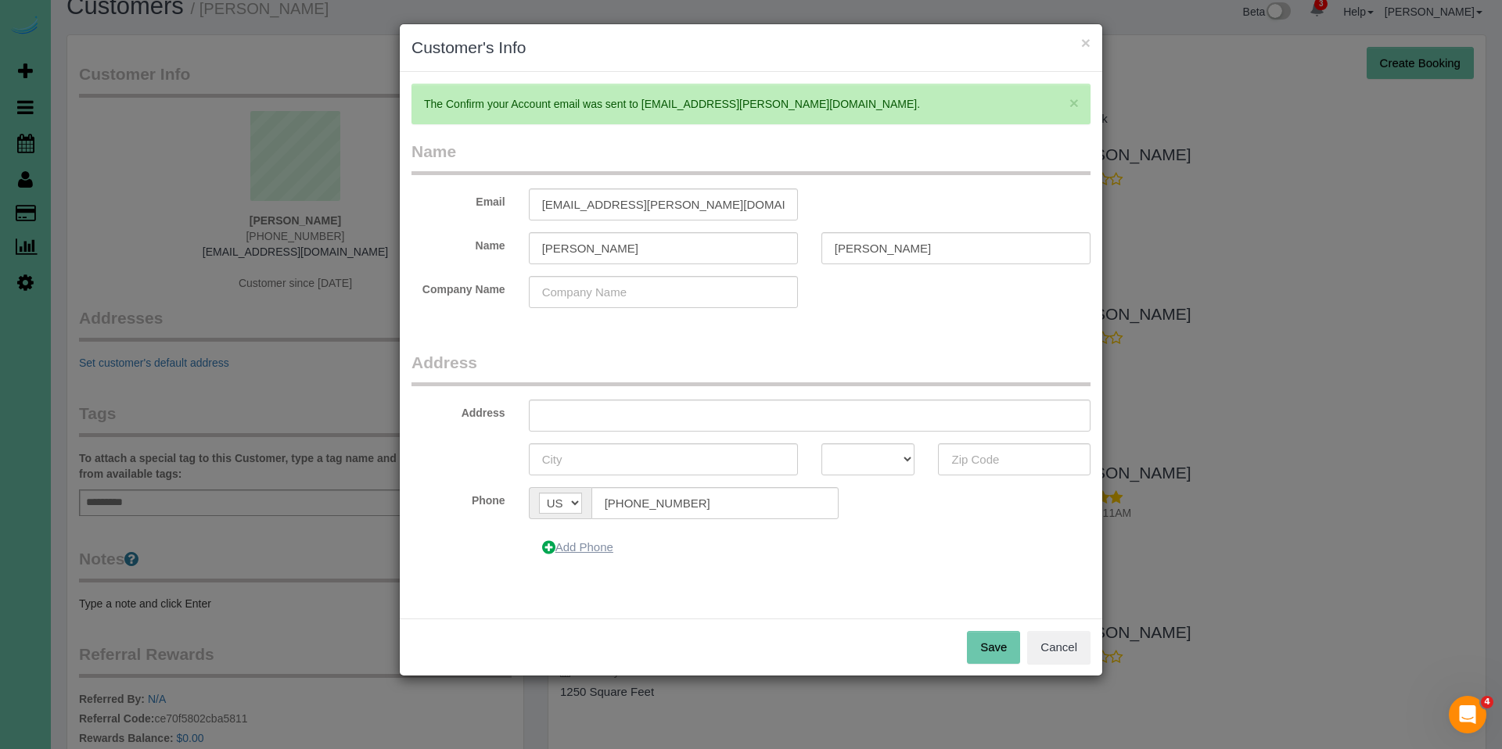
click at [544, 545] on icon at bounding box center [548, 548] width 13 height 12
click at [681, 555] on input "text" at bounding box center [670, 557] width 158 height 32
type input "(531) 203-4937"
click at [857, 505] on icon at bounding box center [861, 504] width 22 height 22
click at [991, 648] on button "Save" at bounding box center [993, 648] width 53 height 33
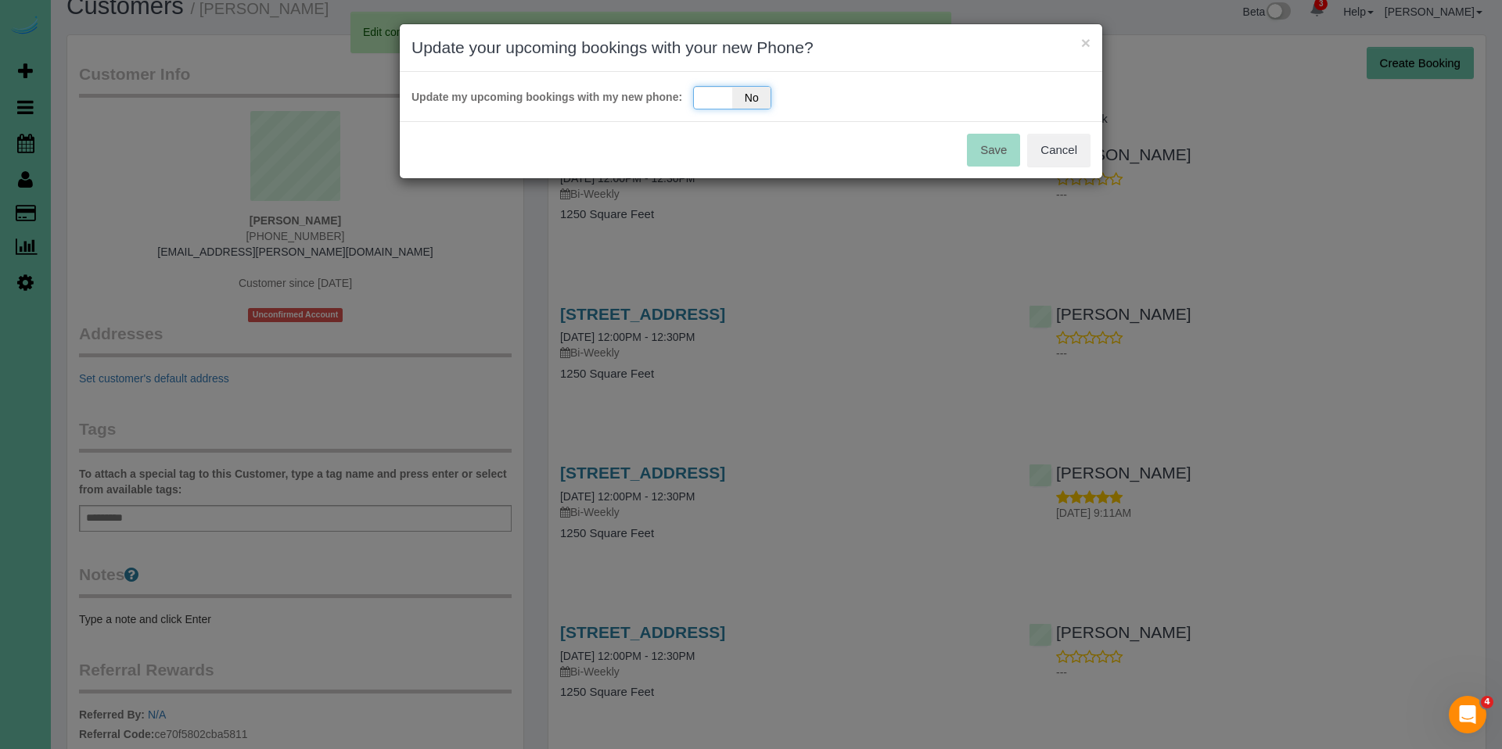
click at [756, 95] on span "No" at bounding box center [751, 98] width 38 height 22
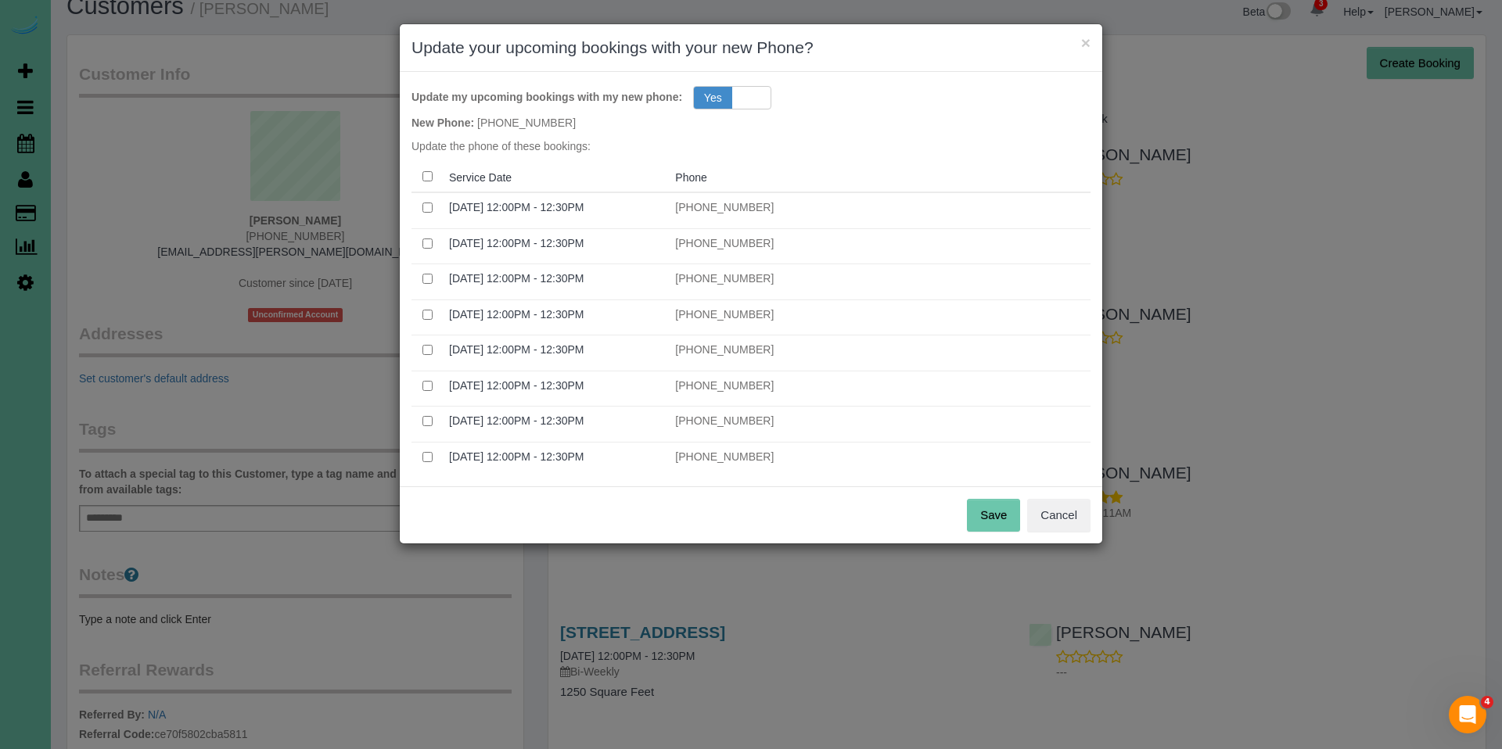
click at [973, 511] on button "Save" at bounding box center [993, 515] width 53 height 33
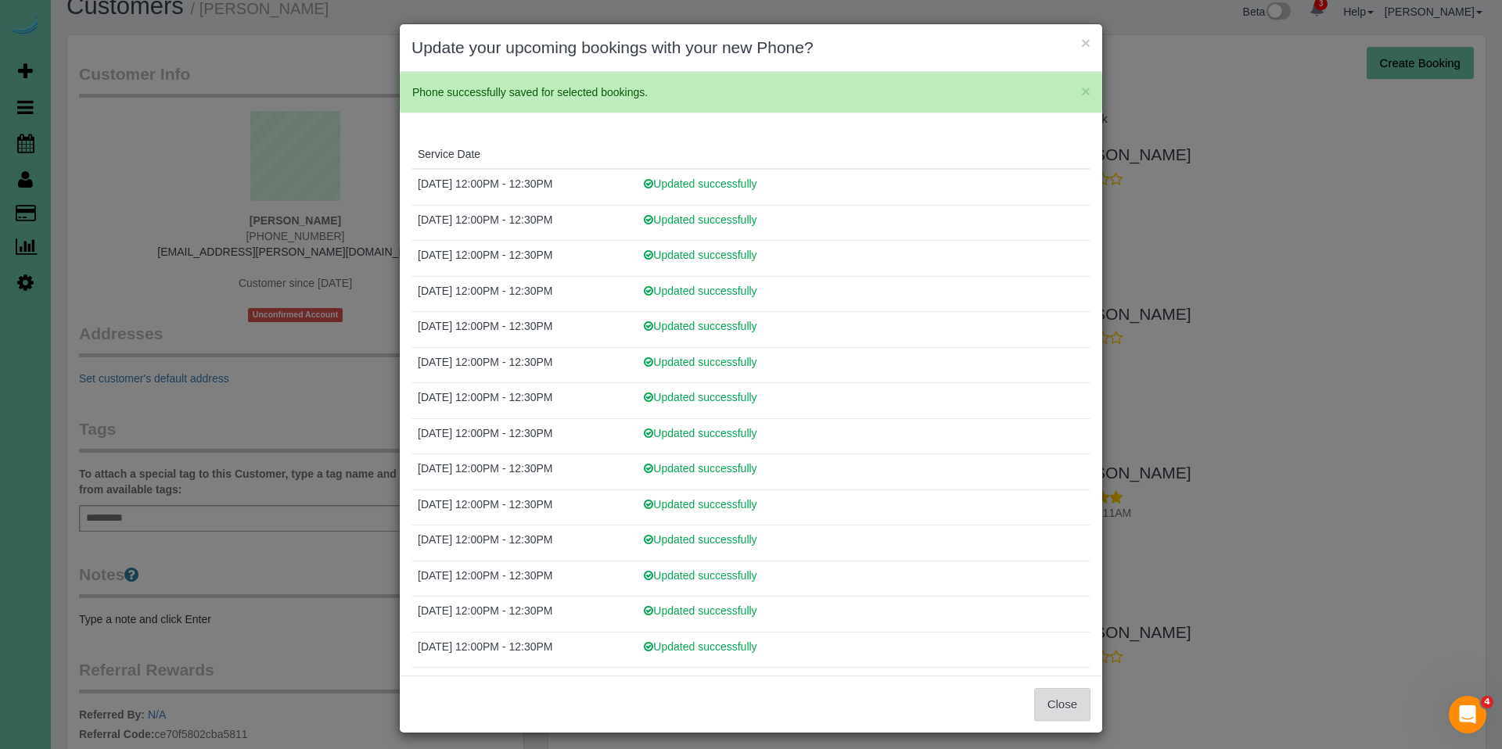
click at [1046, 710] on button "Close" at bounding box center [1062, 704] width 56 height 33
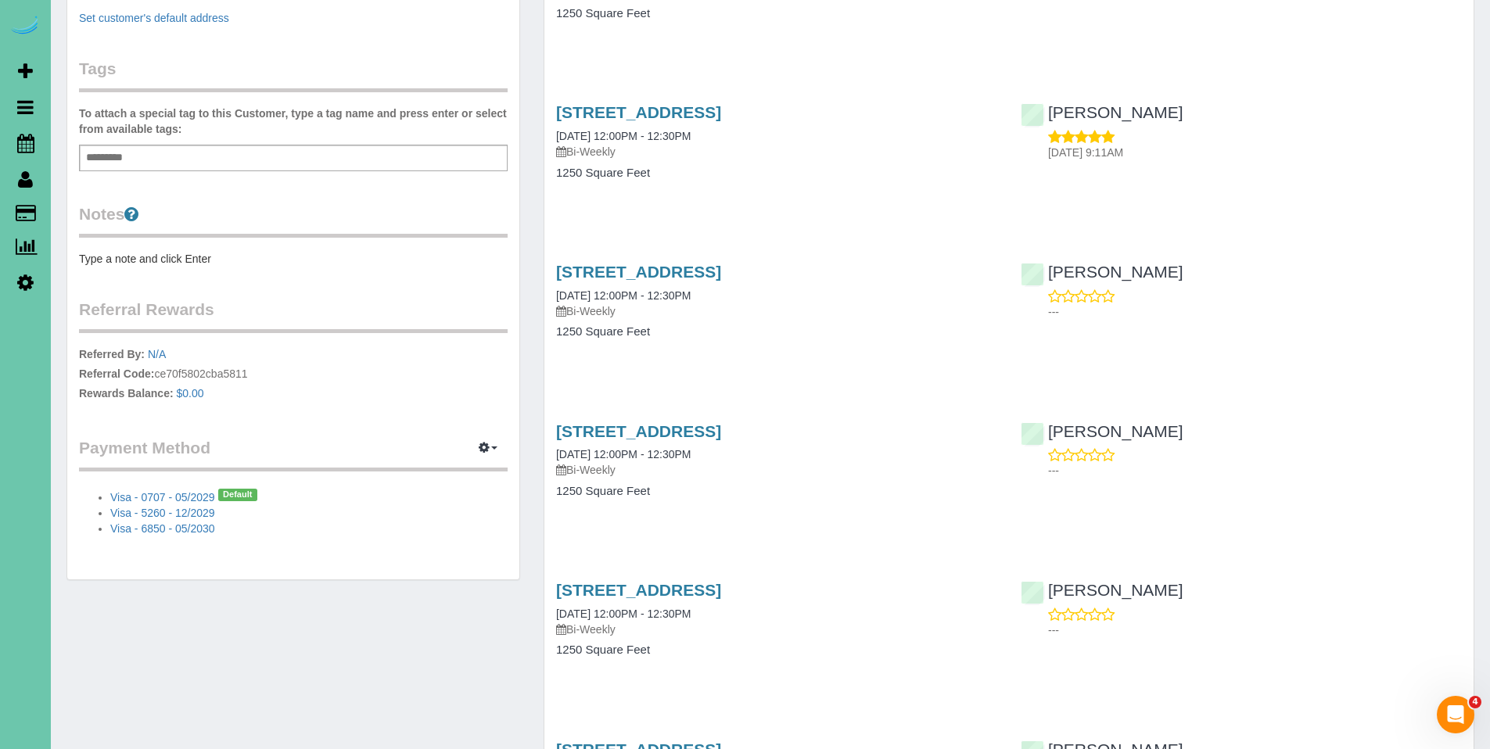
scroll to position [433, 0]
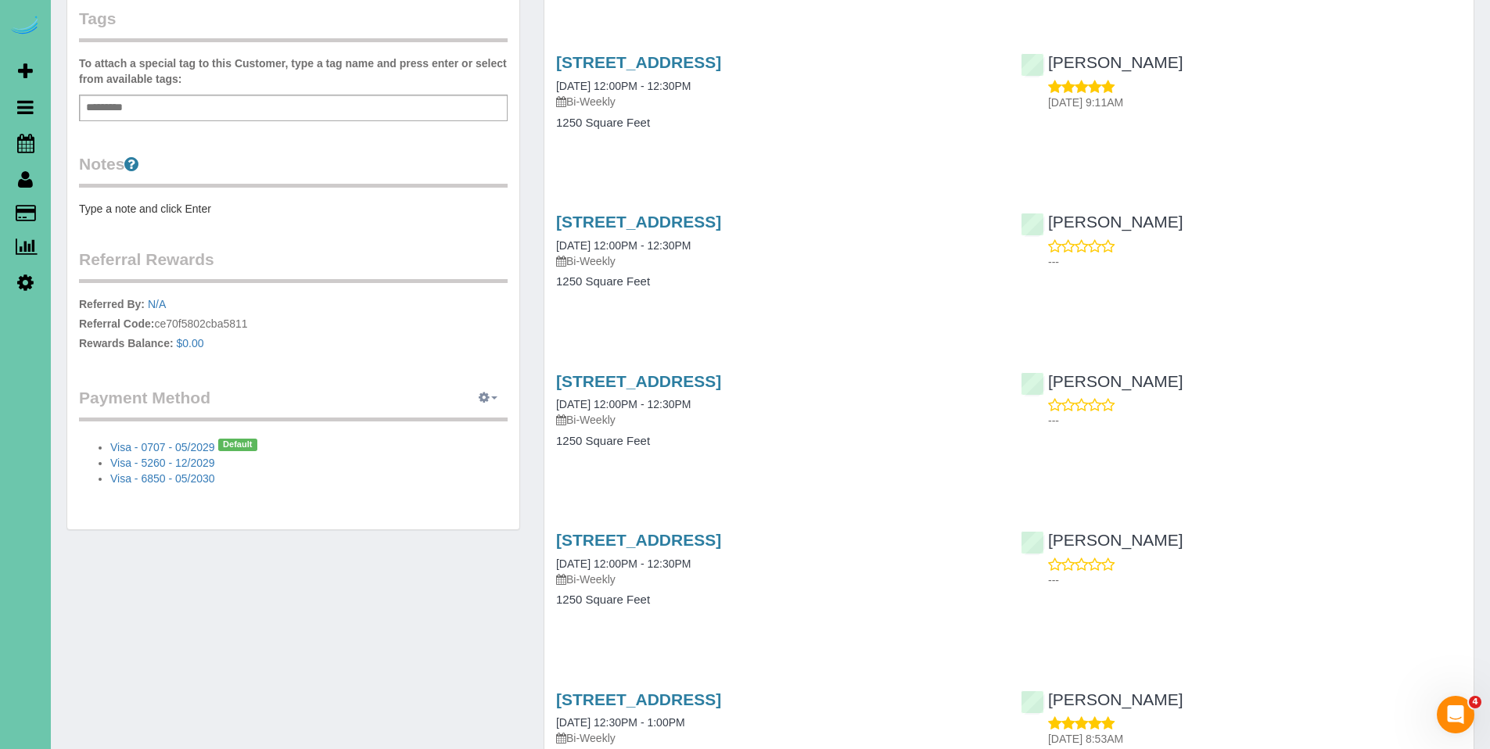
click at [490, 398] on button "button" at bounding box center [488, 398] width 39 height 24
click at [451, 432] on link "View Payment Methods" at bounding box center [434, 427] width 146 height 20
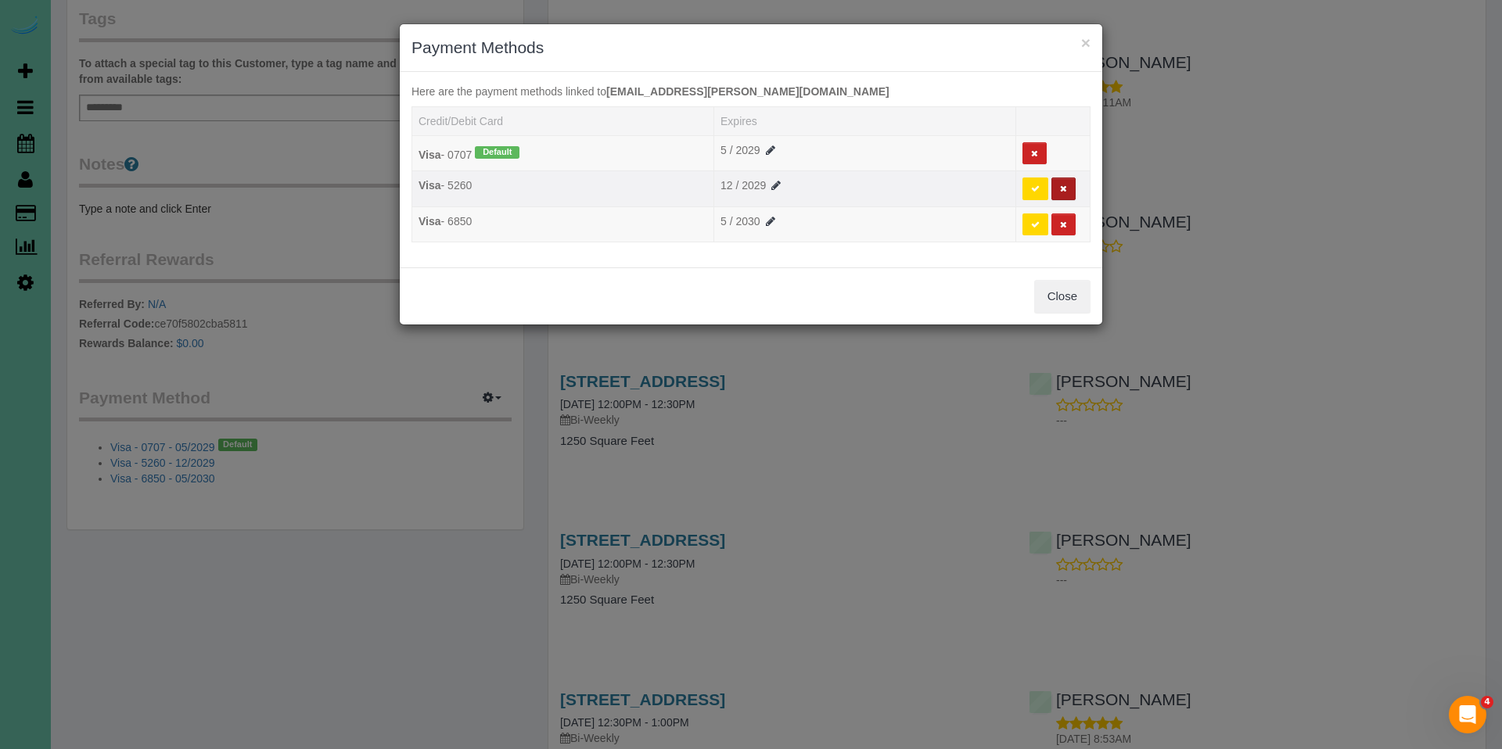
click at [1068, 188] on button at bounding box center [1063, 189] width 24 height 23
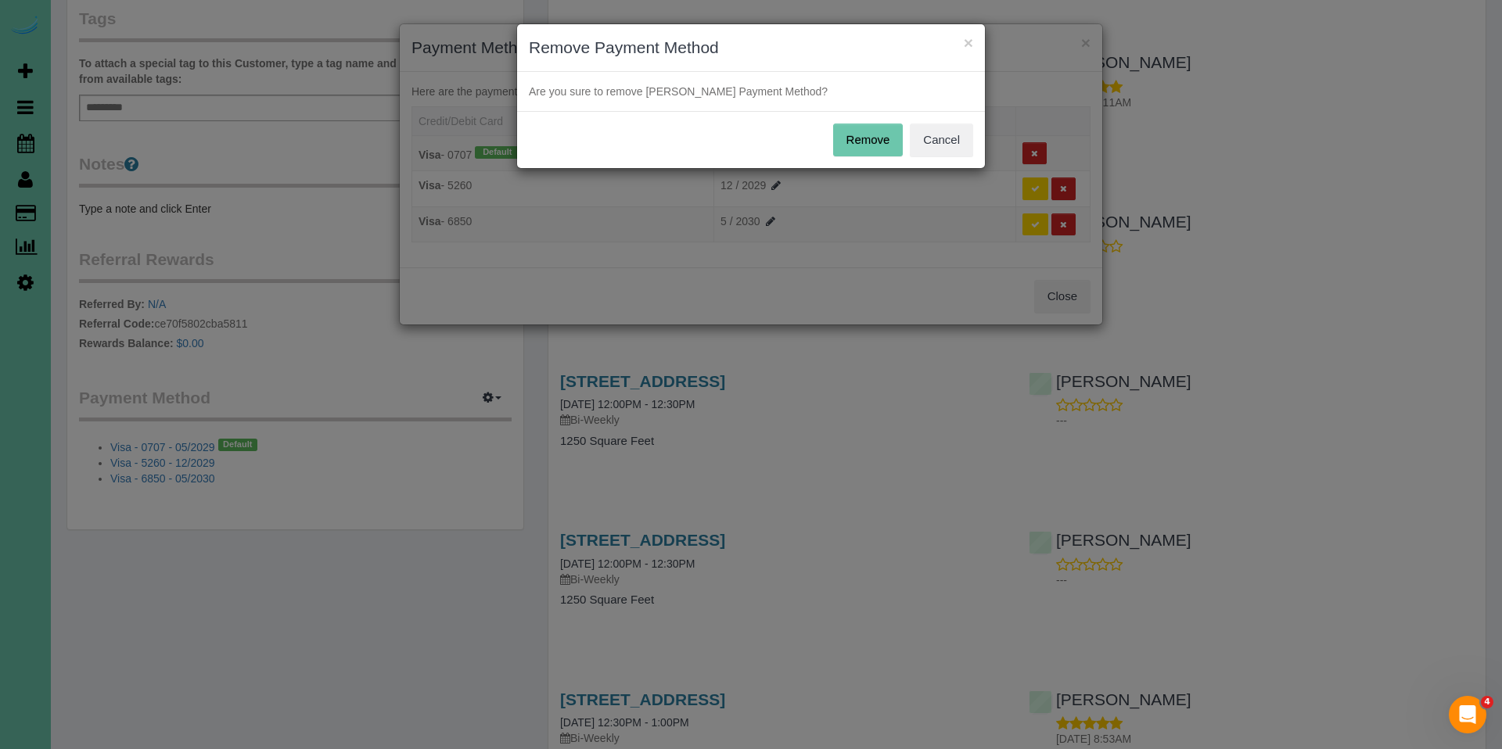
click at [877, 152] on button "Remove" at bounding box center [868, 140] width 70 height 33
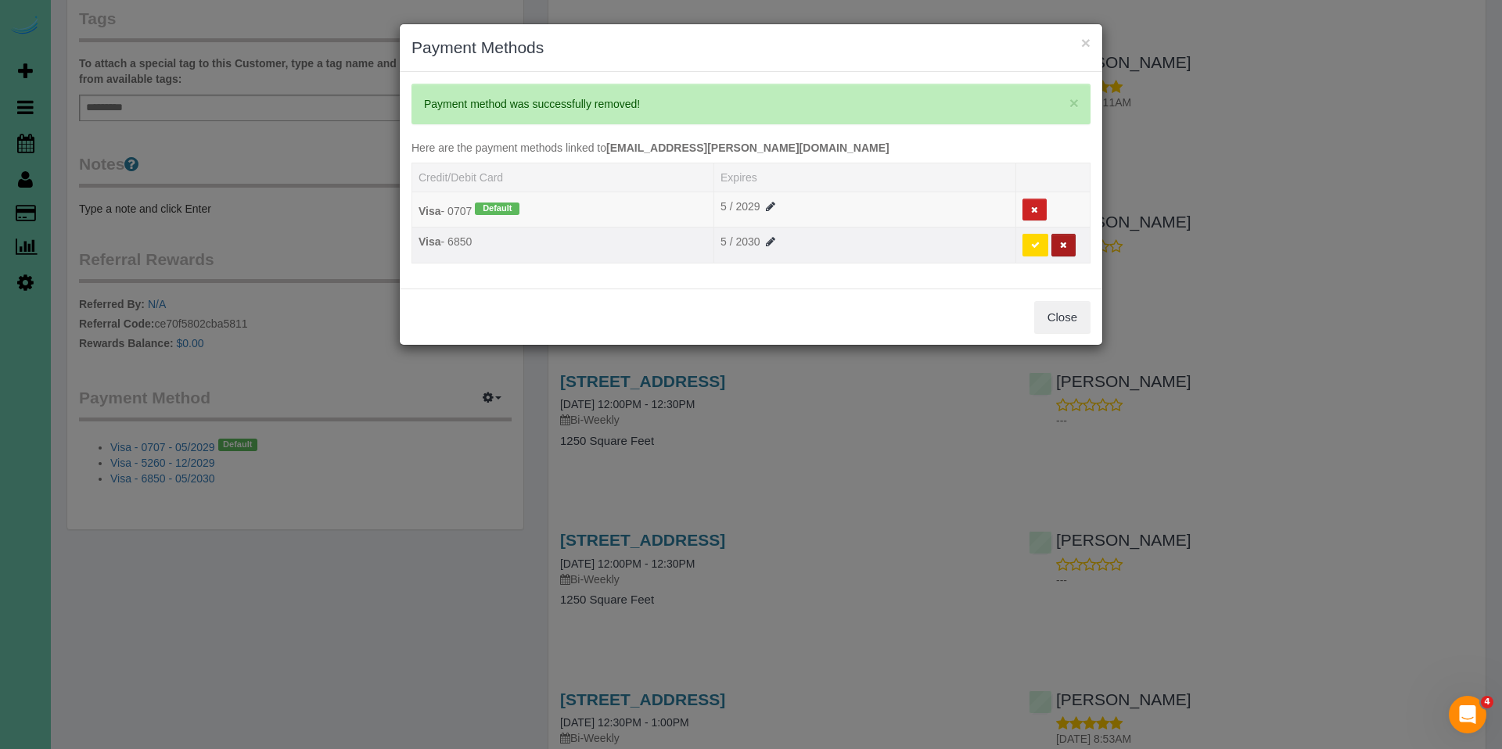
click at [1069, 249] on button at bounding box center [1063, 245] width 24 height 23
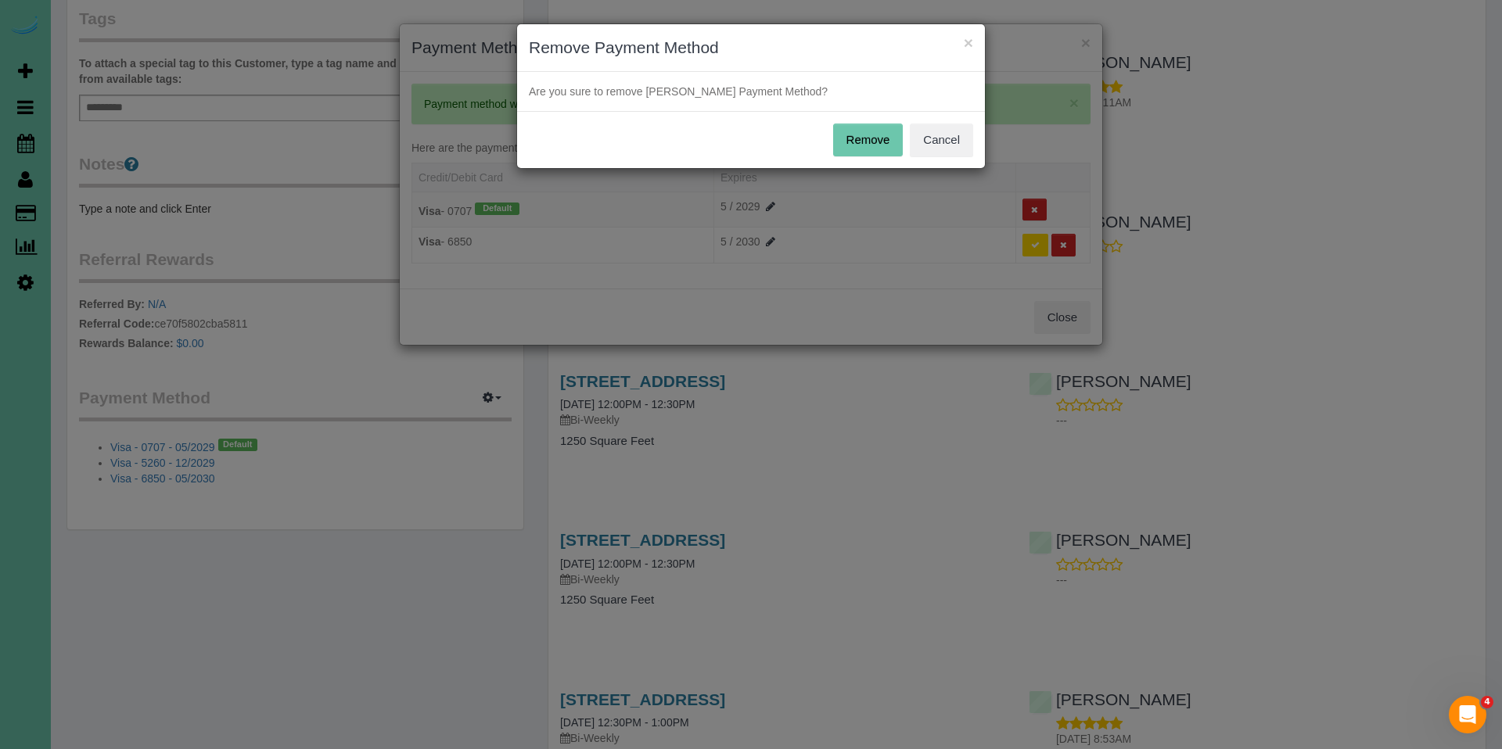
click at [881, 144] on button "Remove" at bounding box center [868, 140] width 70 height 33
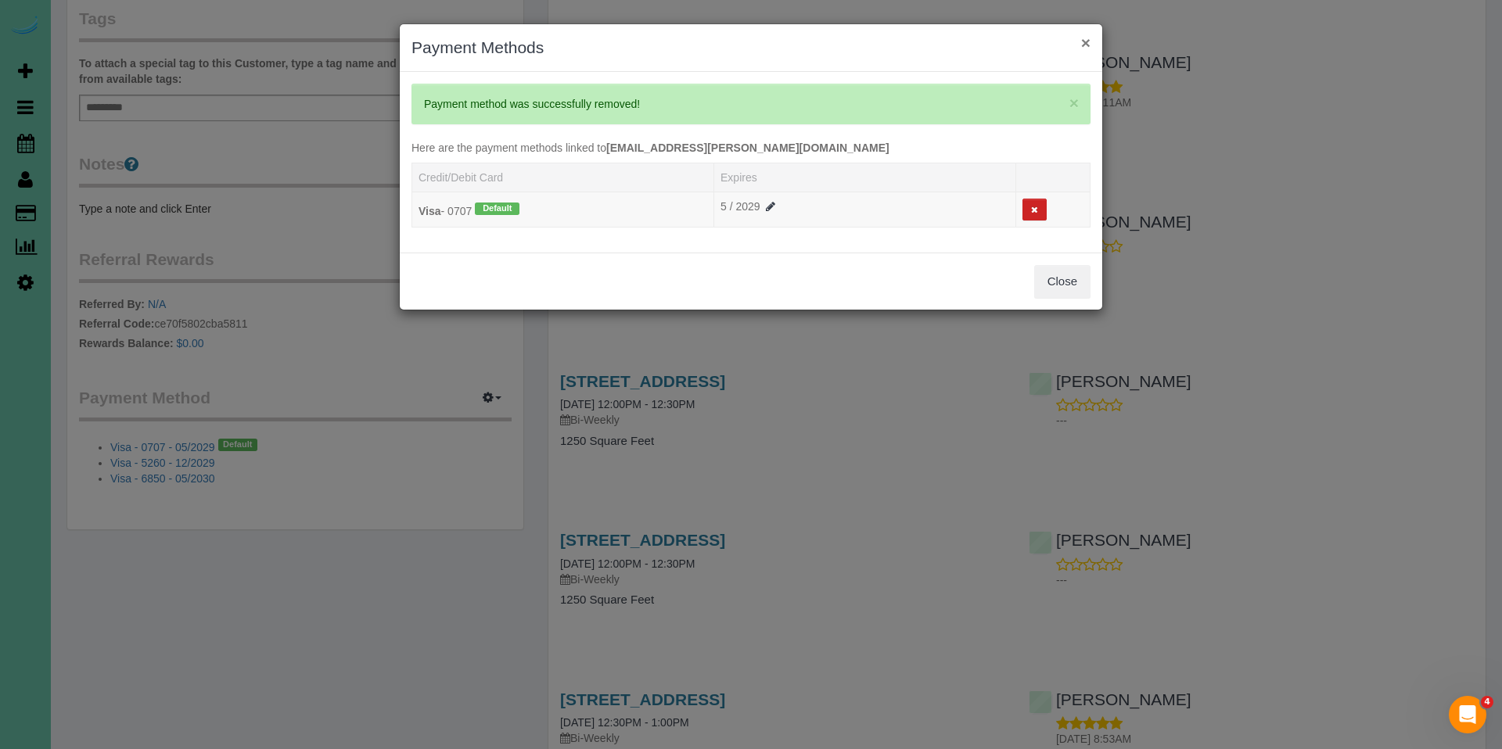
click at [1084, 41] on button "×" at bounding box center [1085, 42] width 9 height 16
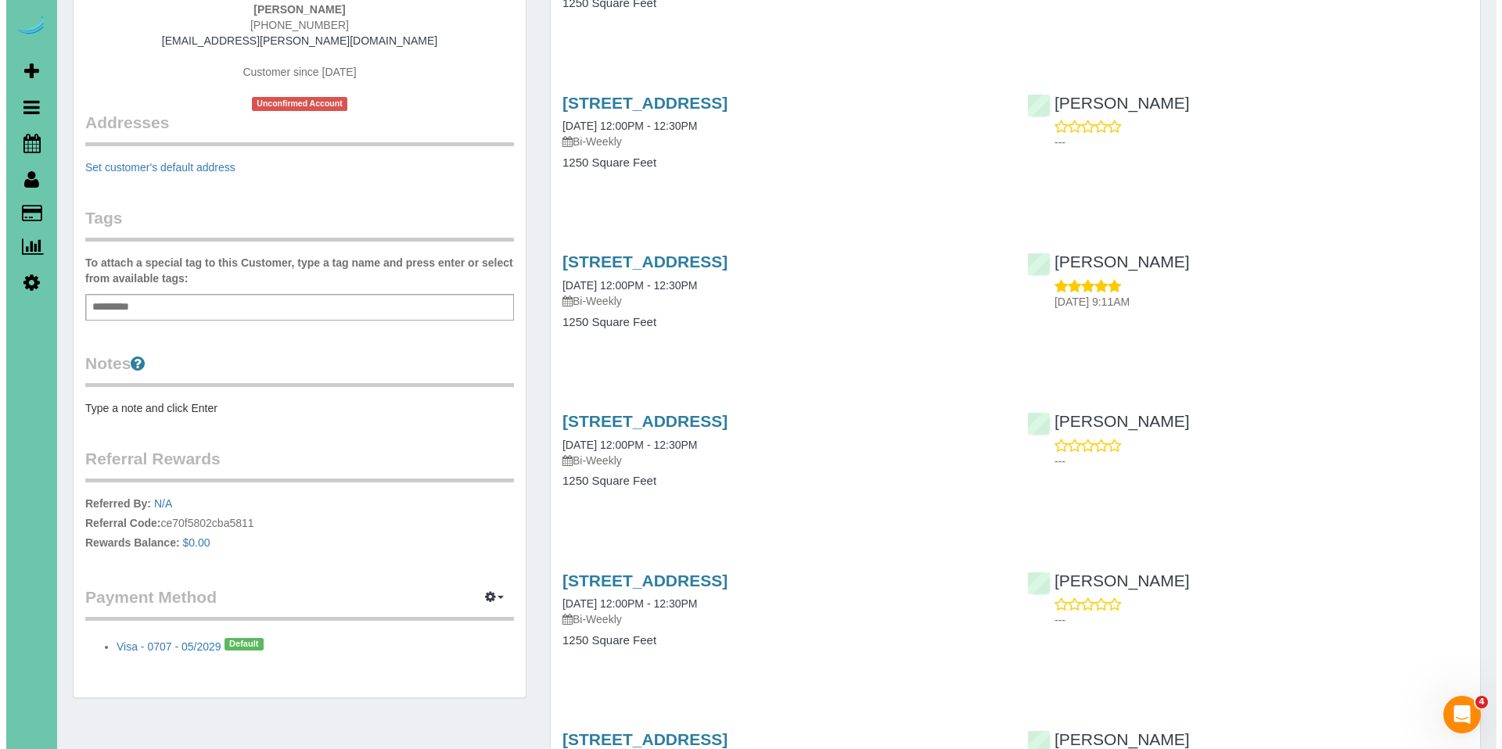
scroll to position [0, 0]
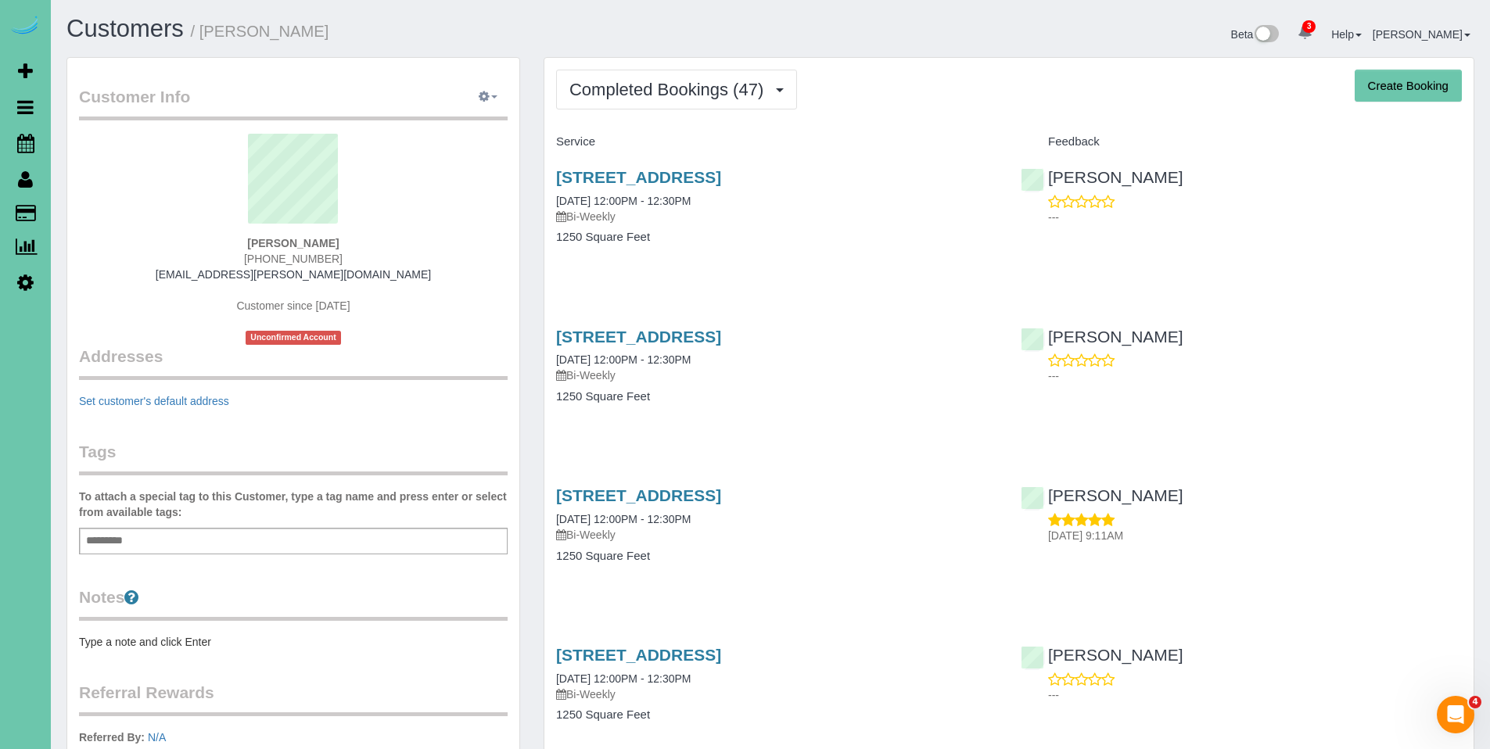
click at [488, 96] on icon "button" at bounding box center [484, 96] width 11 height 9
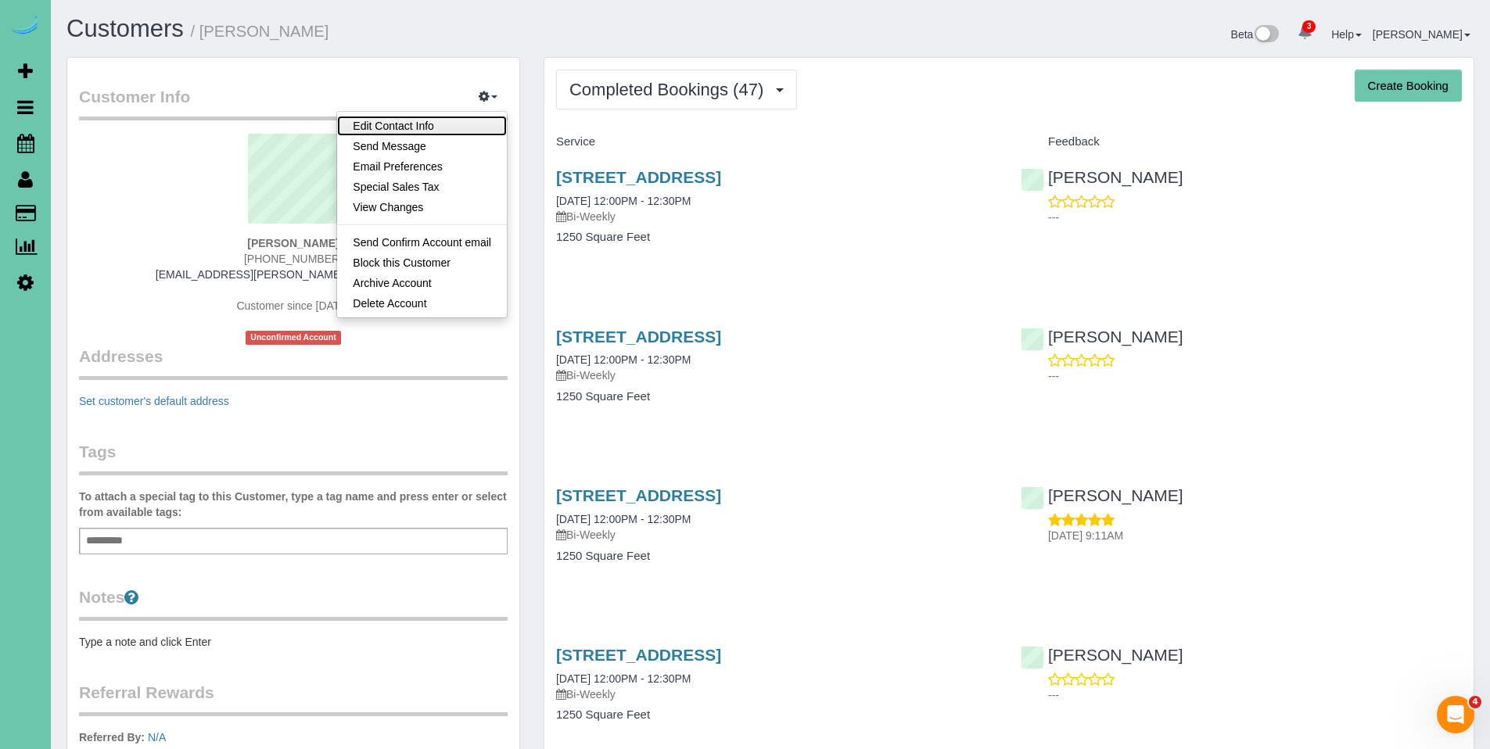
click at [425, 124] on link "Edit Contact Info" at bounding box center [422, 126] width 170 height 20
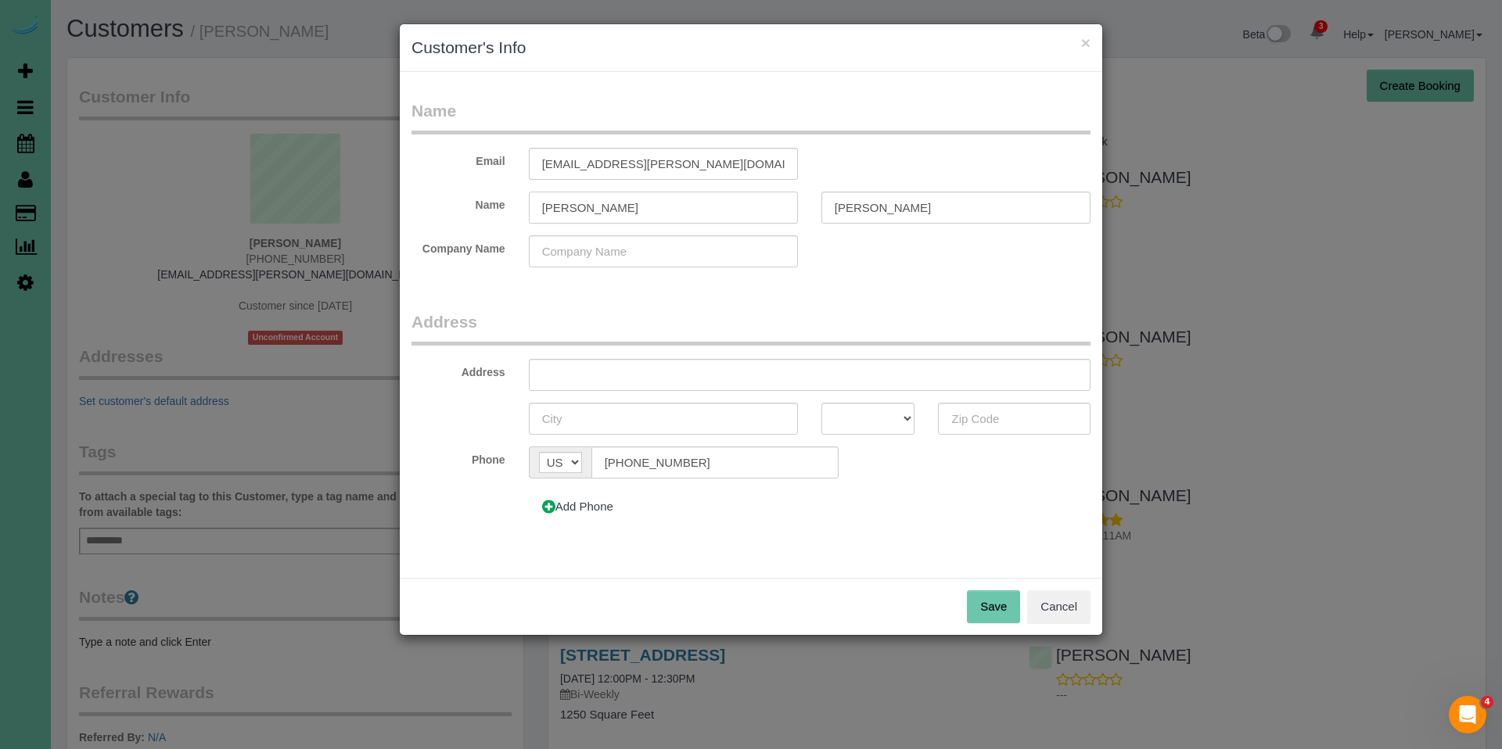
drag, startPoint x: 588, startPoint y: 218, endPoint x: 494, endPoint y: 206, distance: 95.5
click at [494, 206] on div "Name Marty Callaghan" at bounding box center [751, 208] width 703 height 32
type input "Karen"
click at [994, 613] on button "Save" at bounding box center [993, 607] width 53 height 33
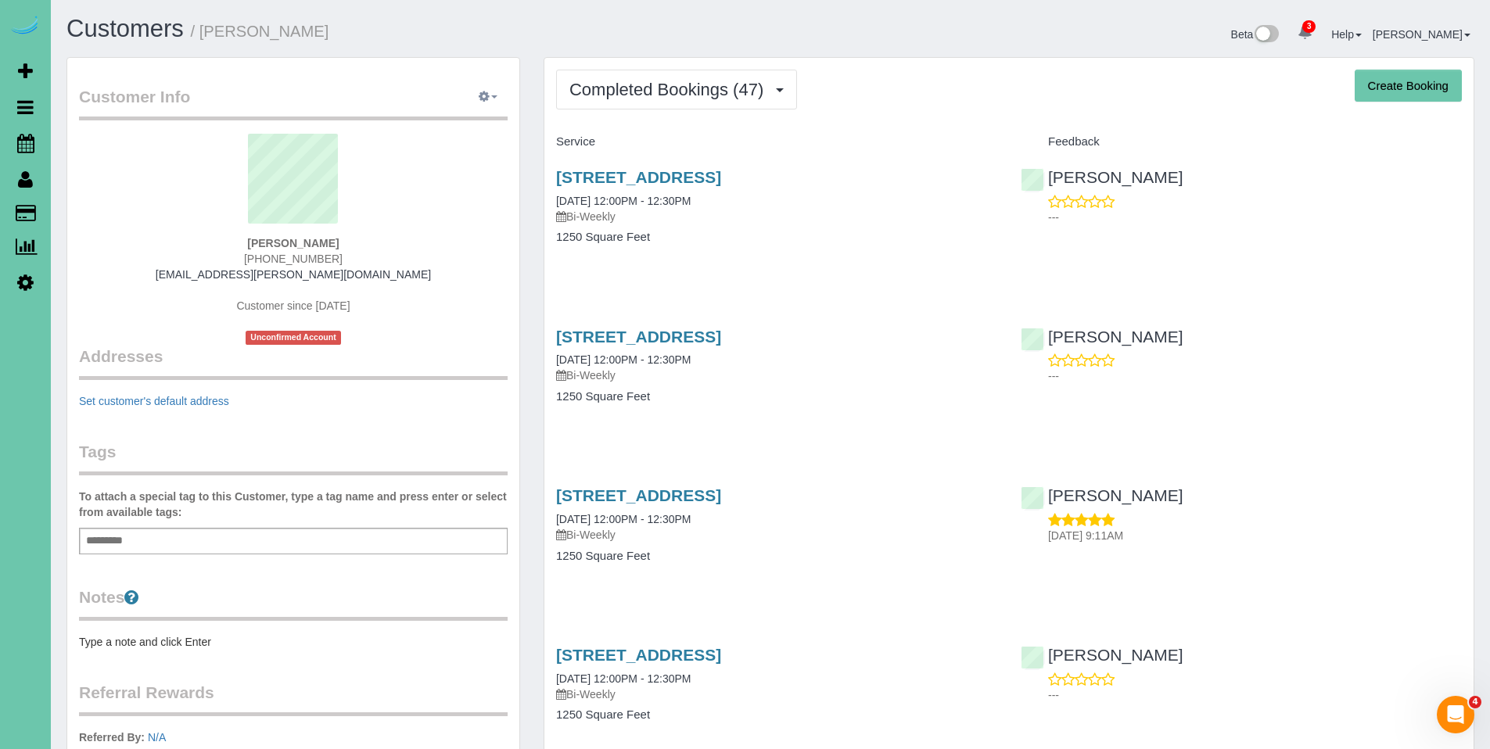
click at [493, 95] on span "button" at bounding box center [494, 96] width 6 height 3
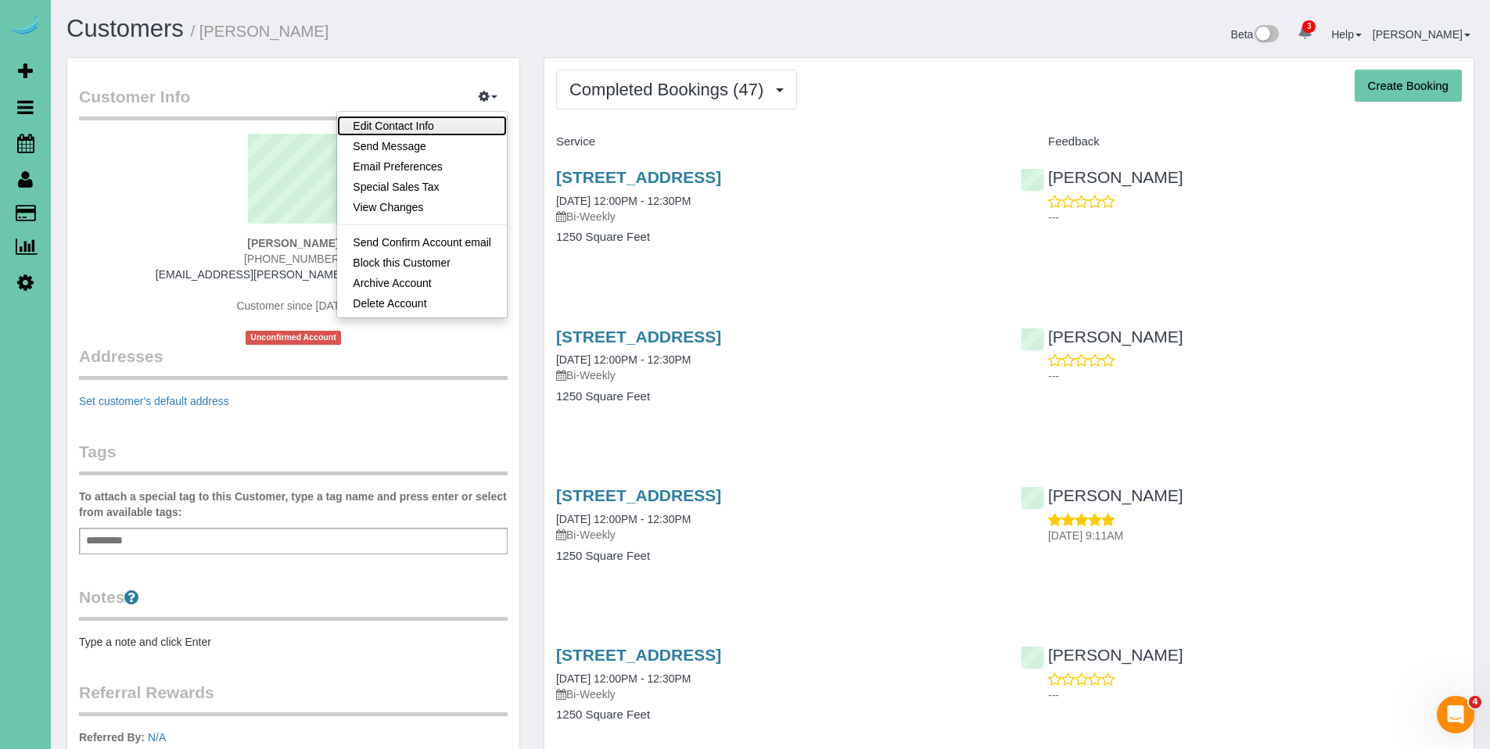
click at [433, 121] on link "Edit Contact Info" at bounding box center [422, 126] width 170 height 20
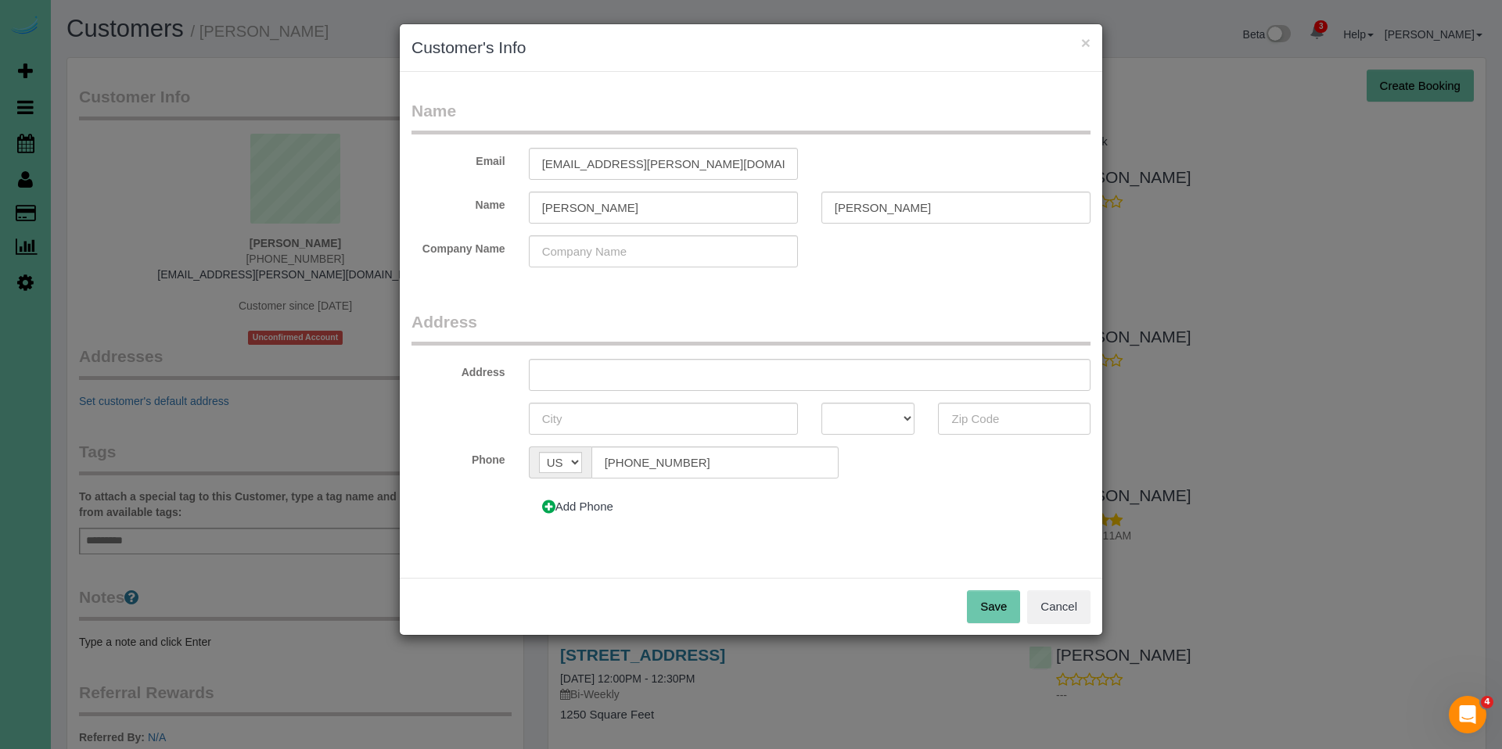
click at [764, 49] on h3 "Customer's Info" at bounding box center [750, 47] width 679 height 23
click at [604, 382] on input "text" at bounding box center [810, 375] width 562 height 32
type input "1507 S 174th Cir"
type input "Omaha"
click at [885, 423] on select "AK AL AR AZ CA CO CT DC DE FL GA HI IA ID IL IN KS KY LA MA MD ME MI MN MO MS M…" at bounding box center [868, 419] width 94 height 32
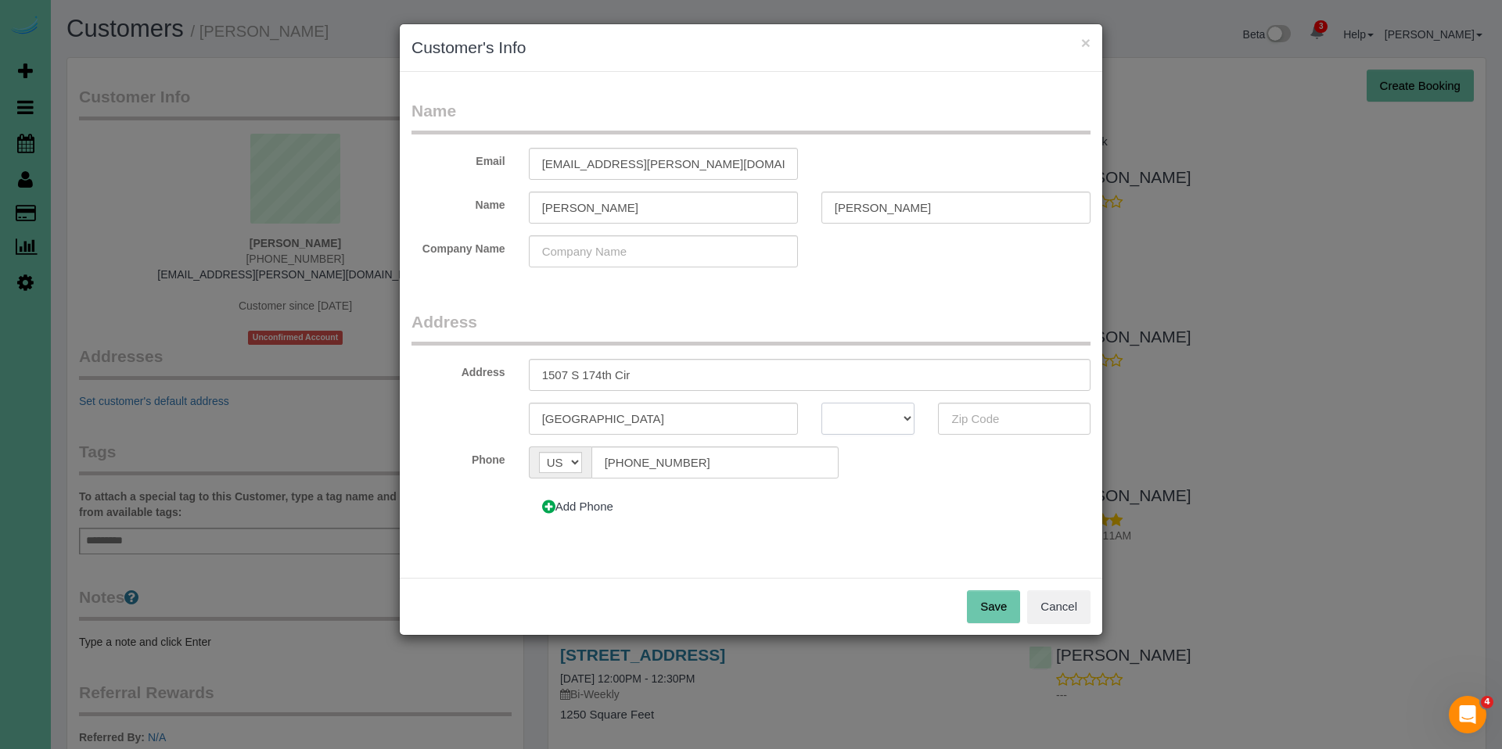
select select "NE"
click at [821, 403] on select "AK AL AR AZ CA CO CT DC DE FL GA HI IA ID IL IN KS KY LA MA MD ME MI MN MO MS M…" at bounding box center [868, 419] width 94 height 32
click at [1010, 416] on input "text" at bounding box center [1014, 419] width 153 height 32
type input "68130"
click at [976, 606] on button "Save" at bounding box center [993, 607] width 53 height 33
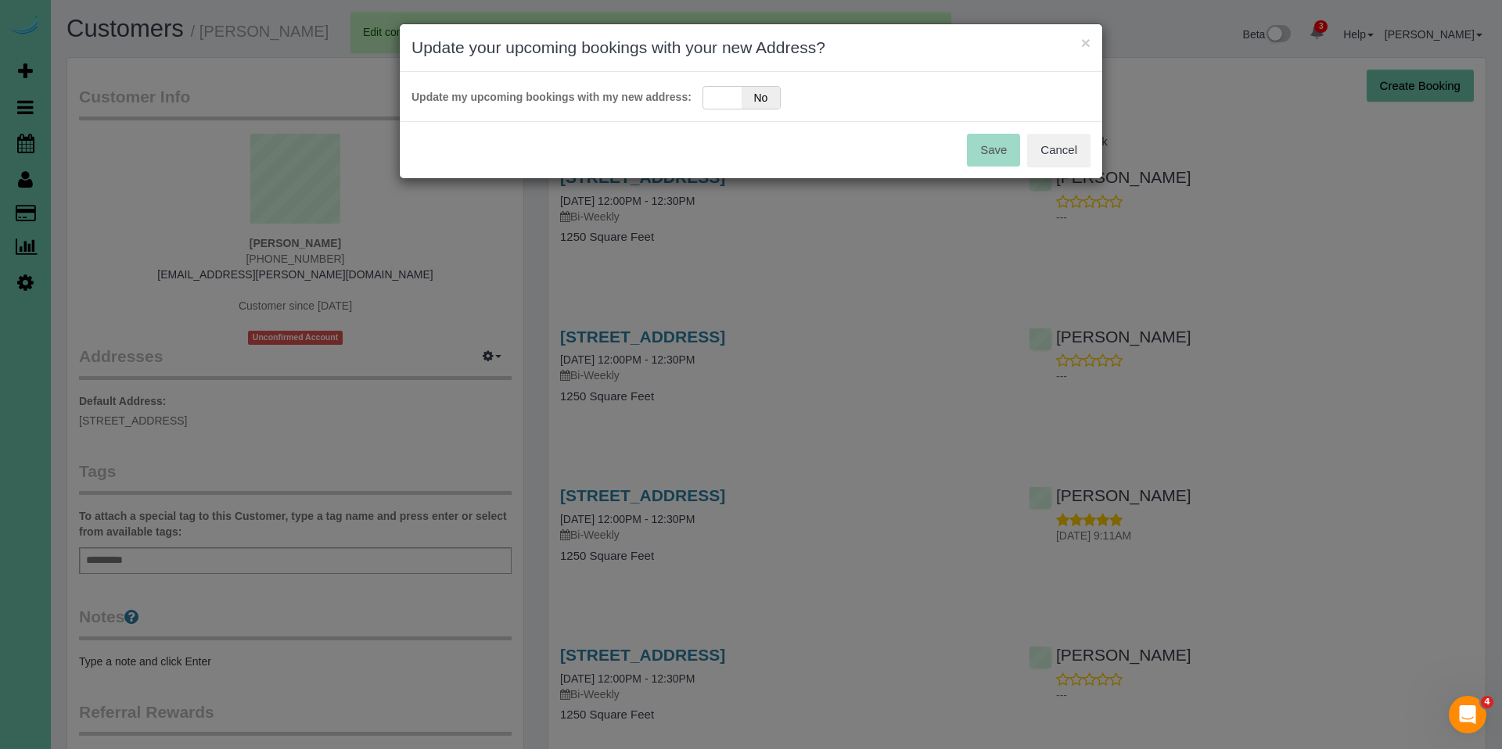
click at [773, 96] on span "No" at bounding box center [761, 98] width 38 height 22
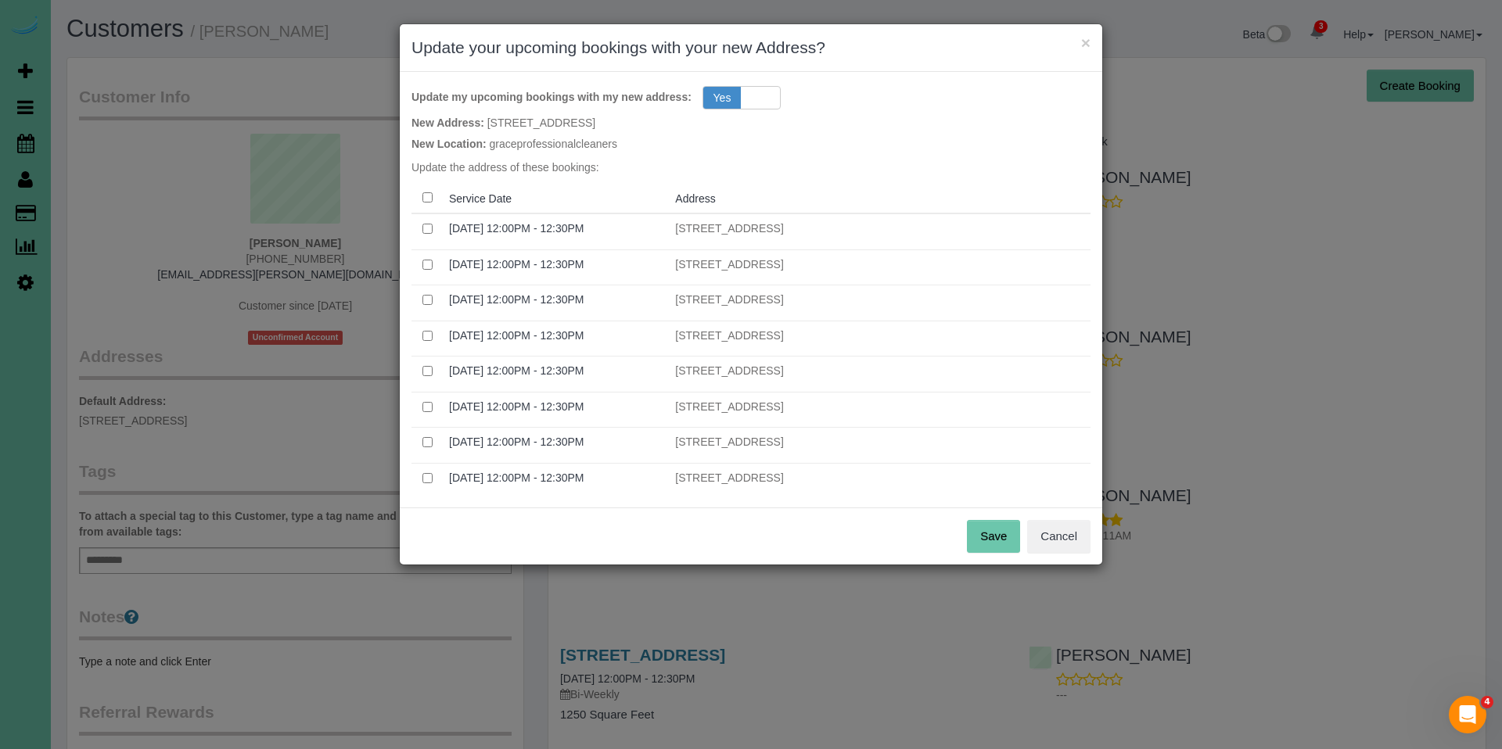
click at [983, 547] on button "Save" at bounding box center [993, 536] width 53 height 33
